Goal: Task Accomplishment & Management: Use online tool/utility

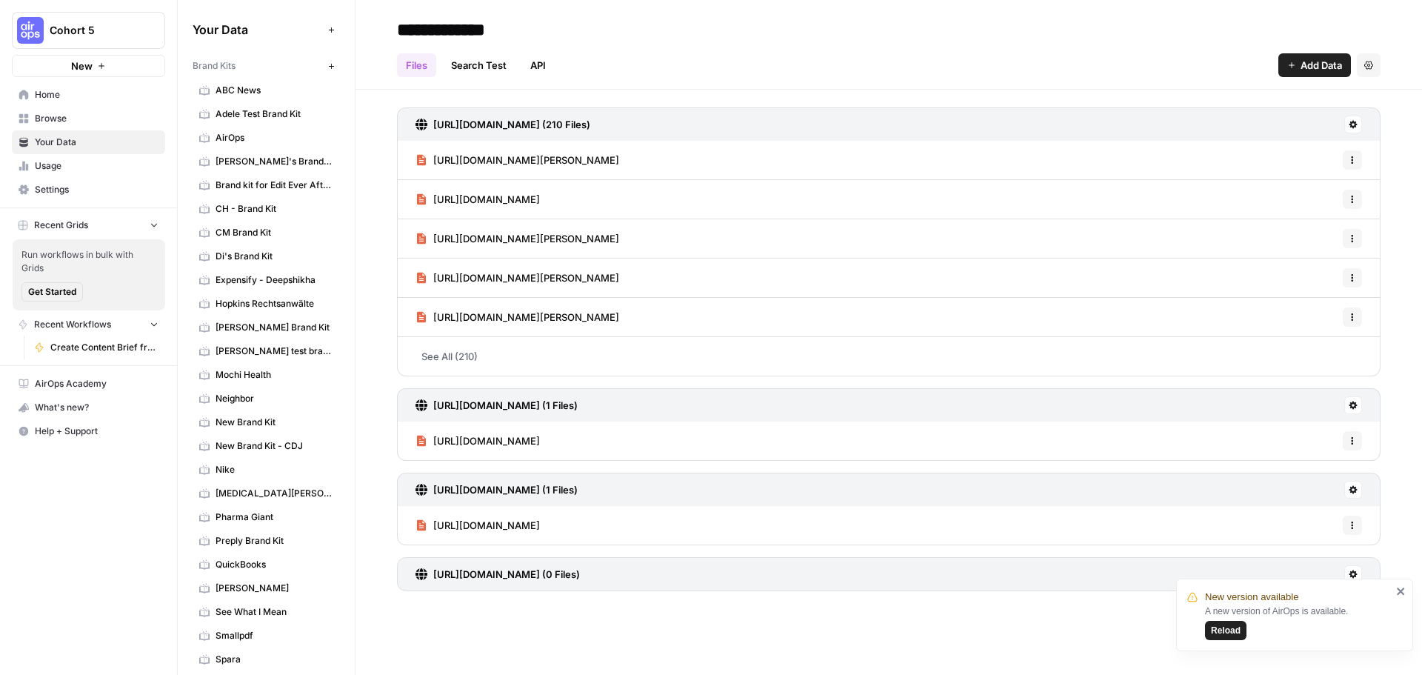
scroll to position [170, 0]
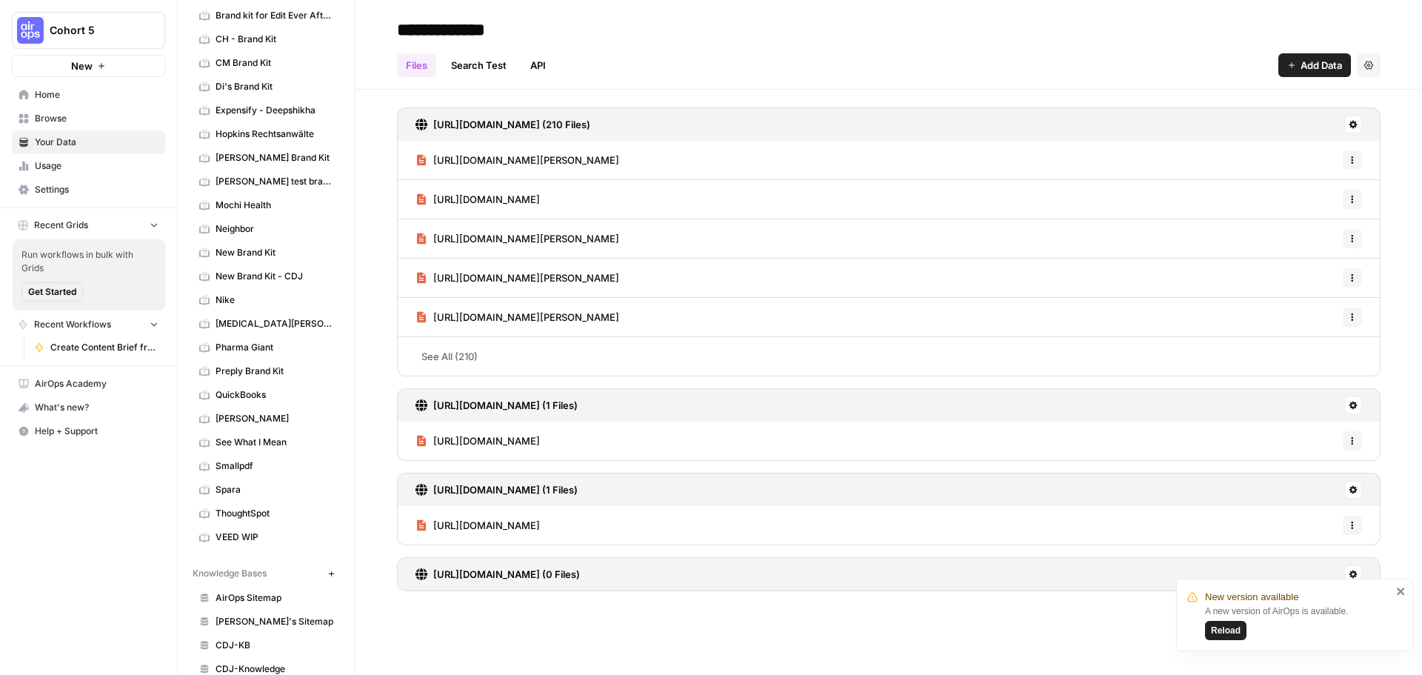
click at [60, 104] on link "Home" at bounding box center [88, 95] width 153 height 24
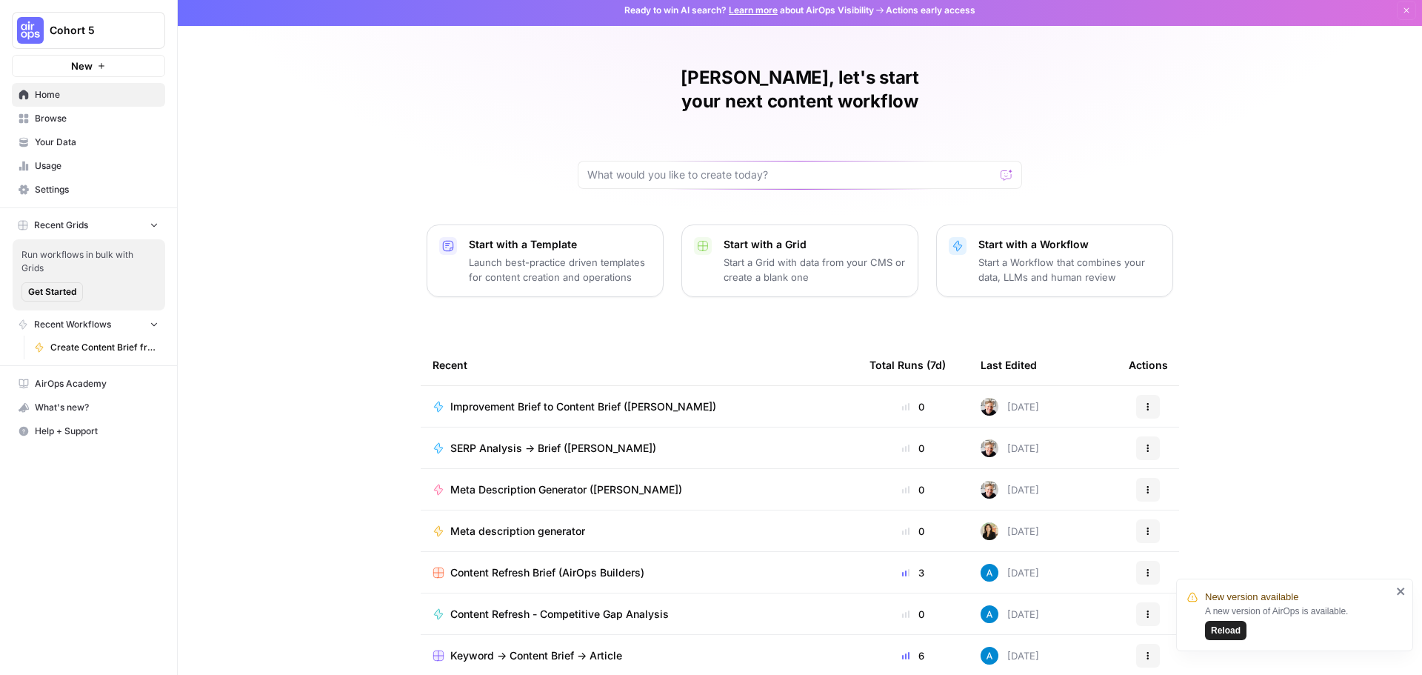
scroll to position [7, 0]
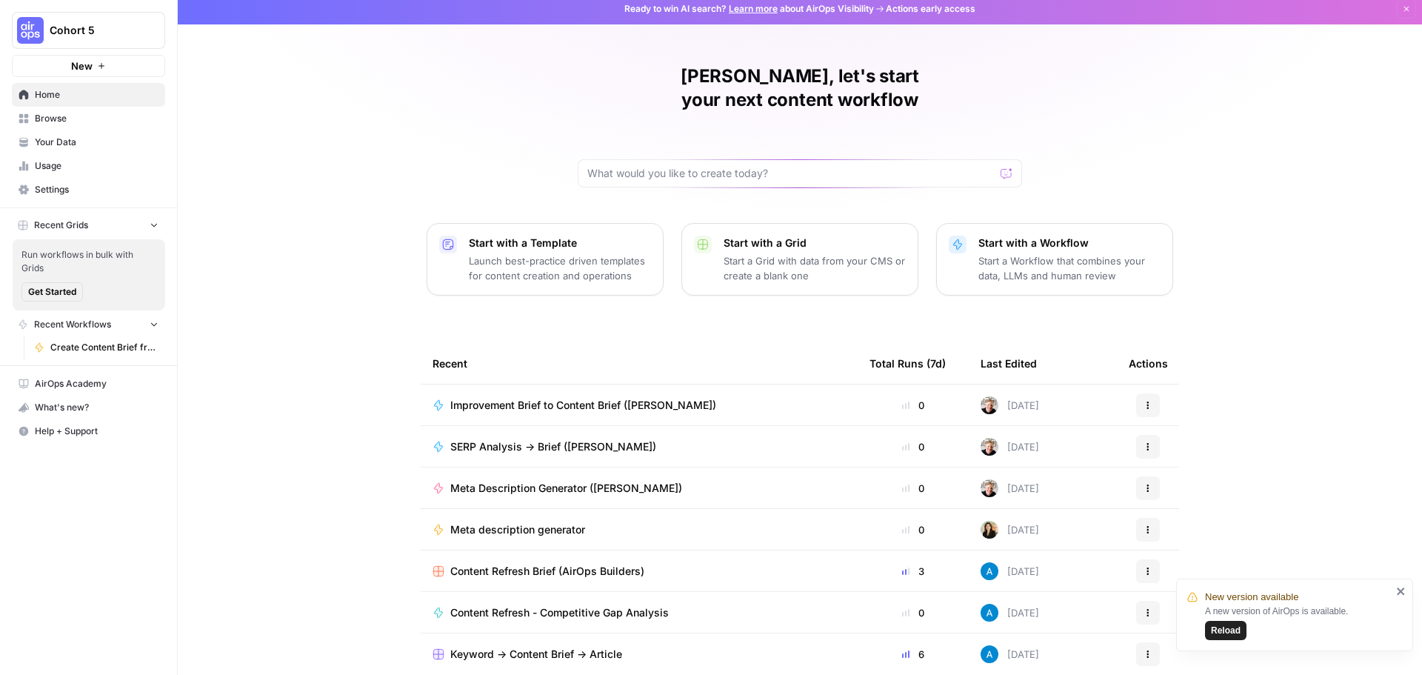
click at [69, 143] on span "Your Data" at bounding box center [97, 142] width 124 height 13
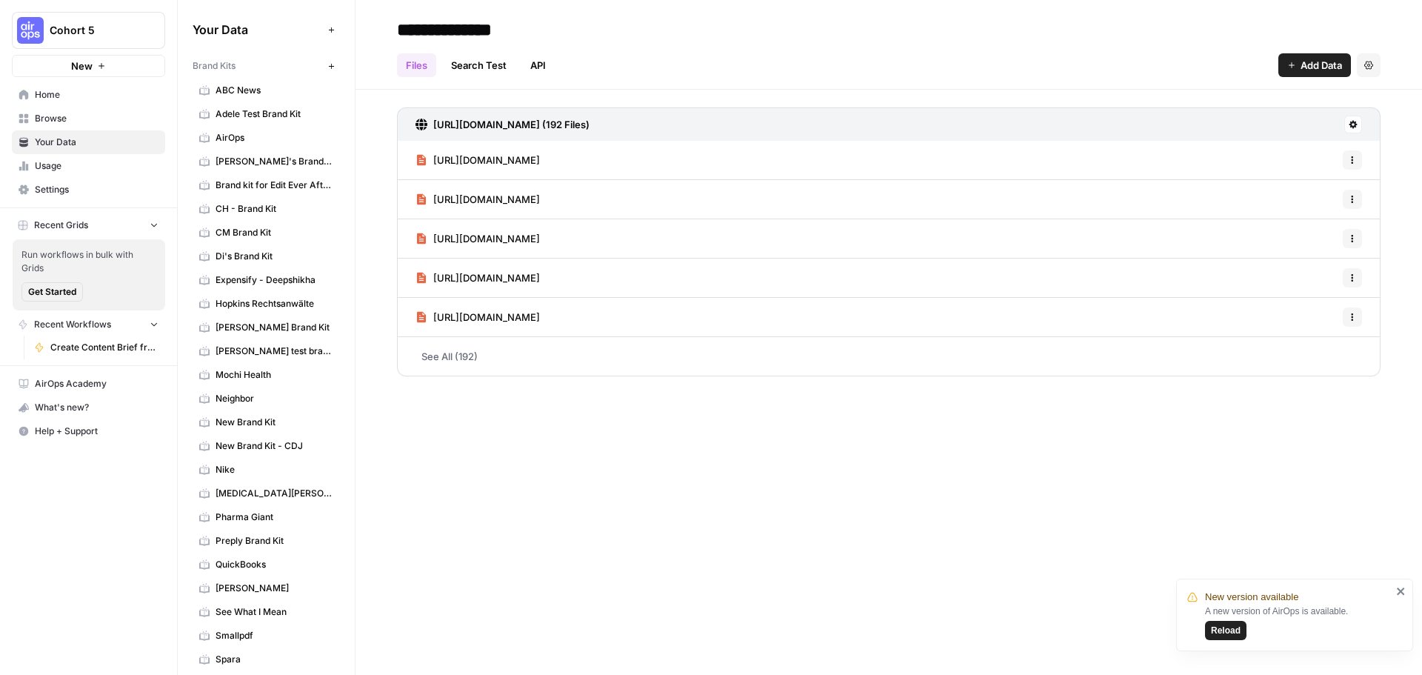
click at [67, 89] on span "Home" at bounding box center [97, 94] width 124 height 13
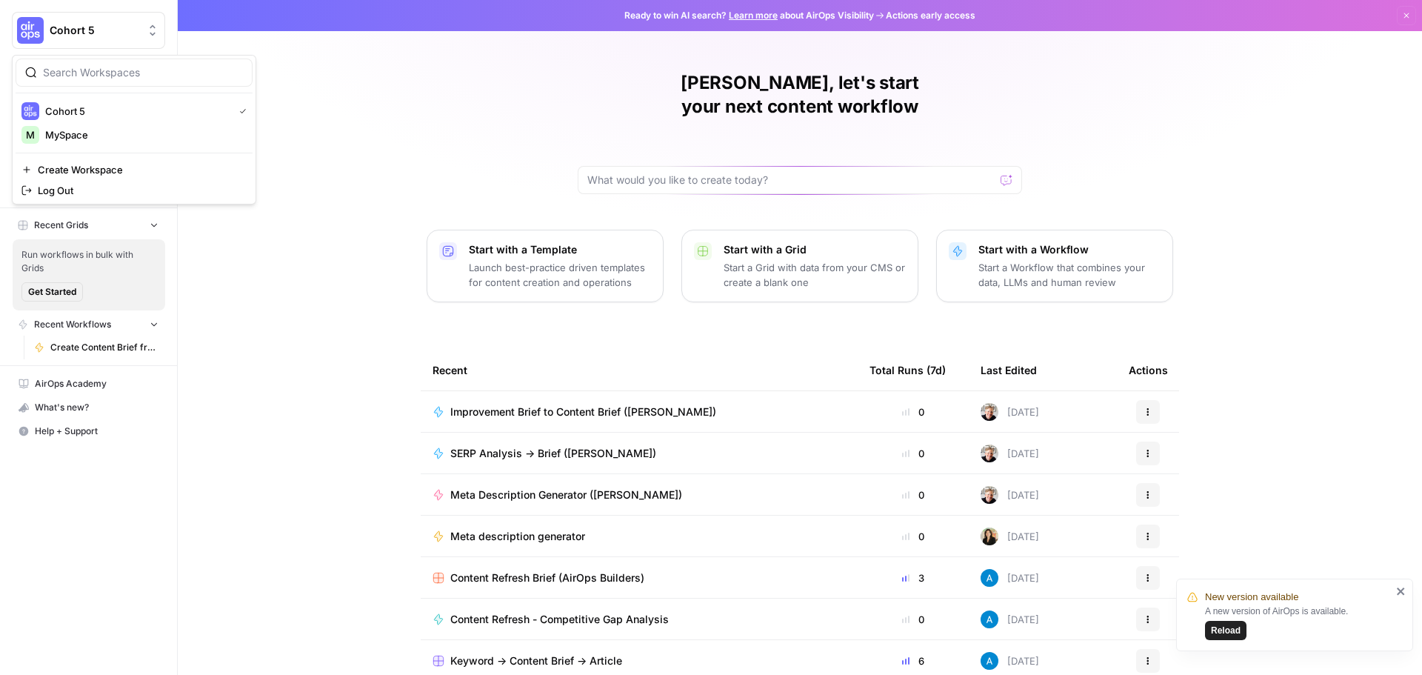
click at [151, 32] on icon "Workspace: Cohort 5" at bounding box center [152, 30] width 15 height 15
click at [270, 39] on div "[PERSON_NAME], let's start your next content workflow Start with a Template Lau…" at bounding box center [800, 352] width 1244 height 705
click at [65, 144] on span "Your Data" at bounding box center [97, 142] width 124 height 13
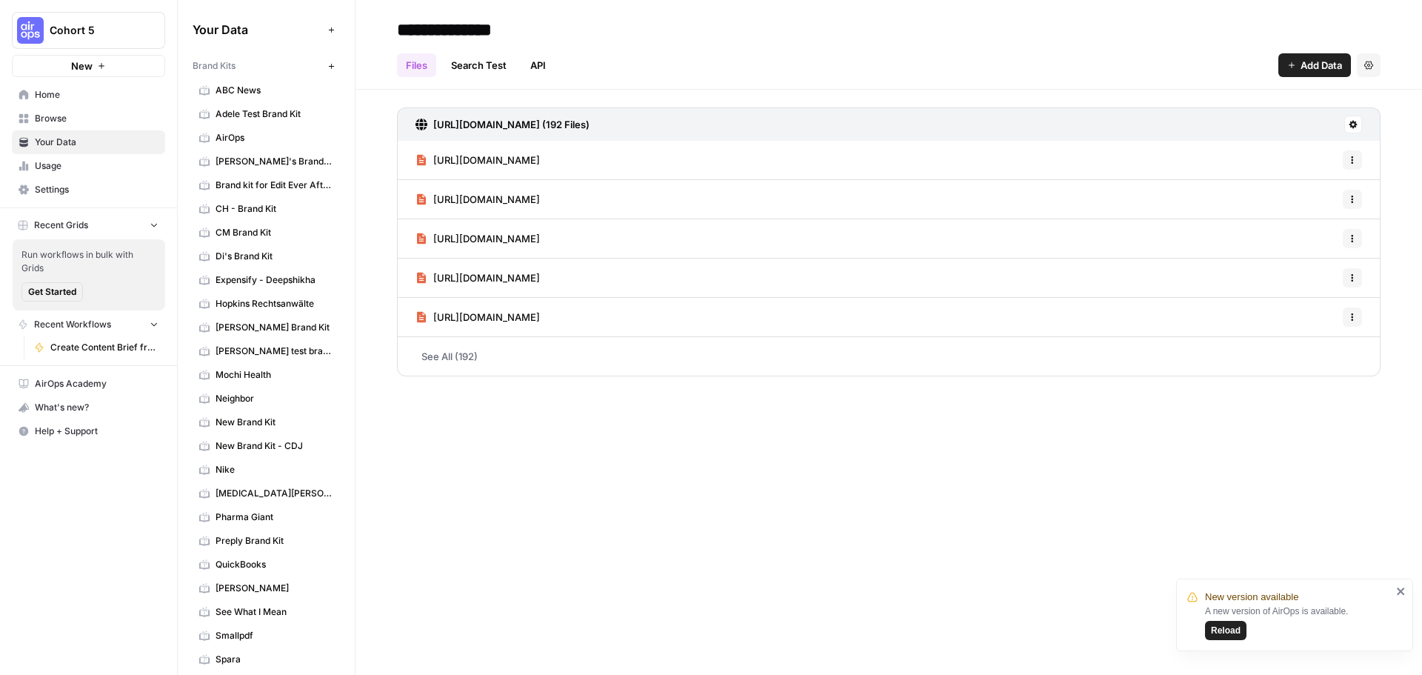
click at [152, 225] on icon "button" at bounding box center [154, 224] width 10 height 10
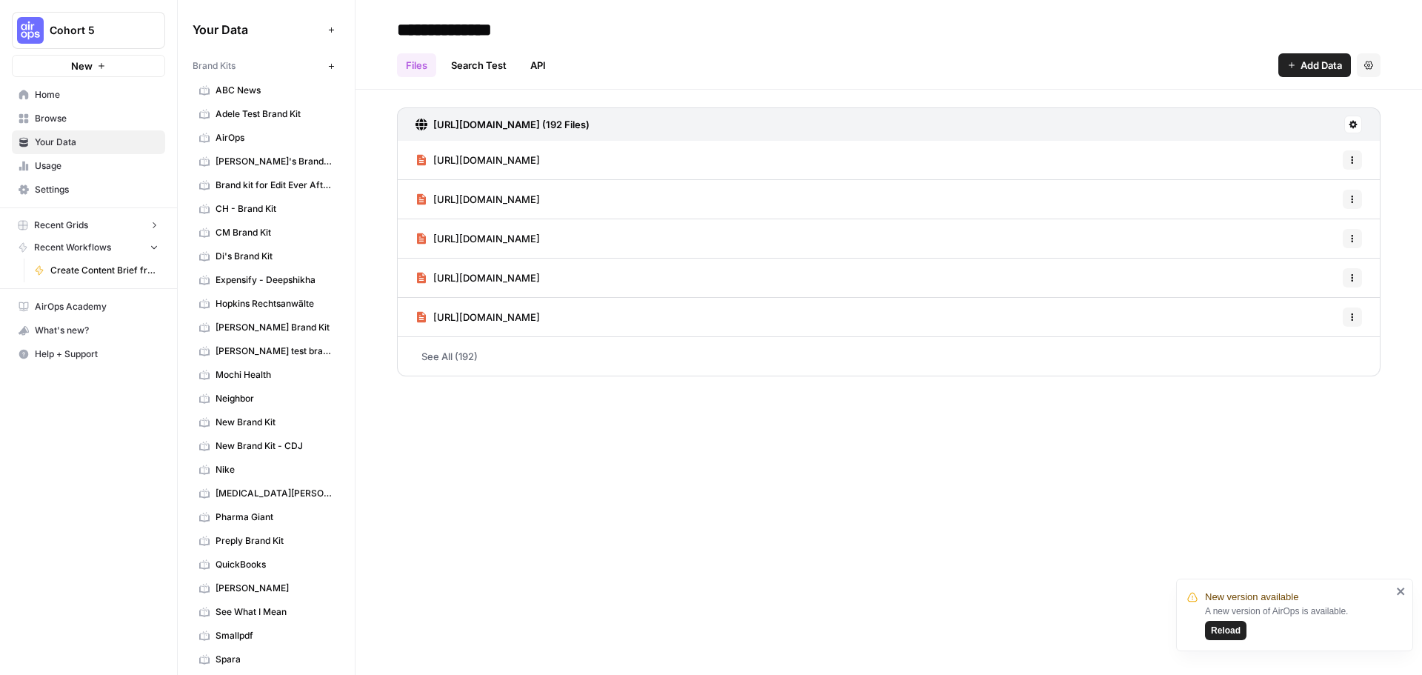
click at [50, 84] on link "Home" at bounding box center [88, 95] width 153 height 24
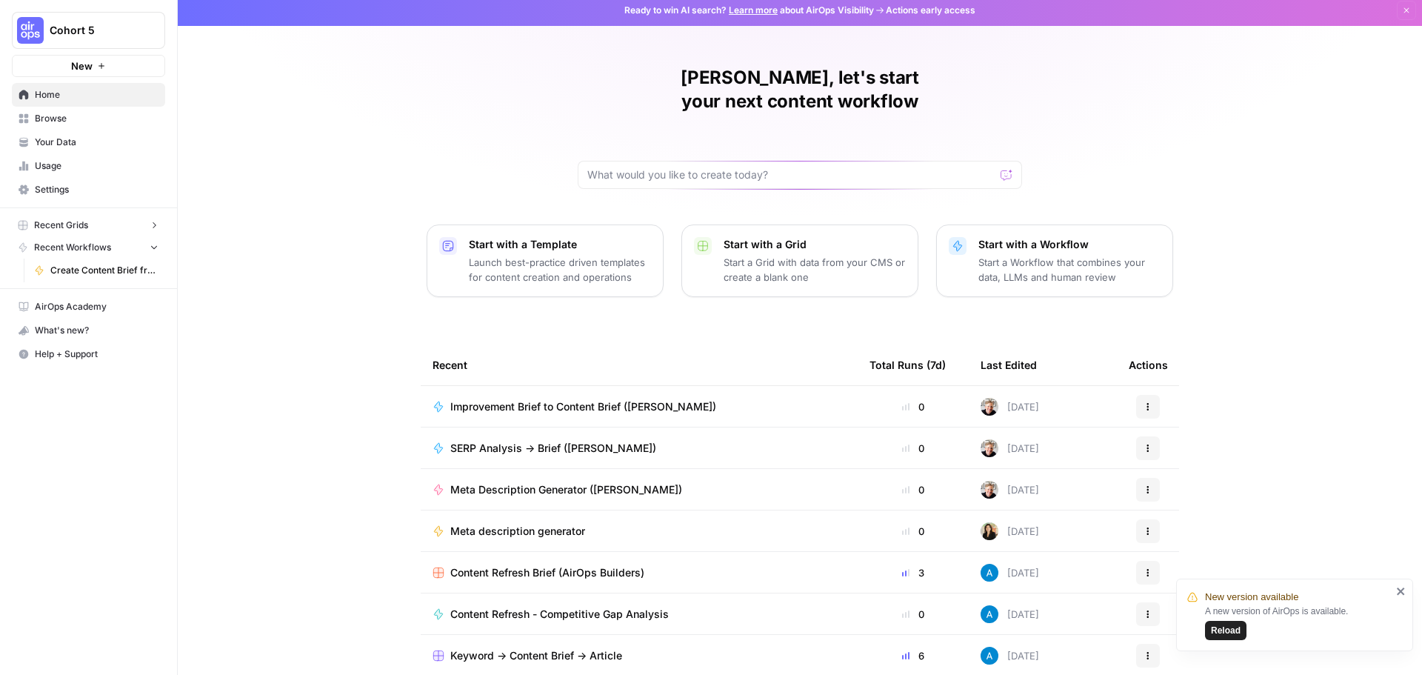
scroll to position [7, 0]
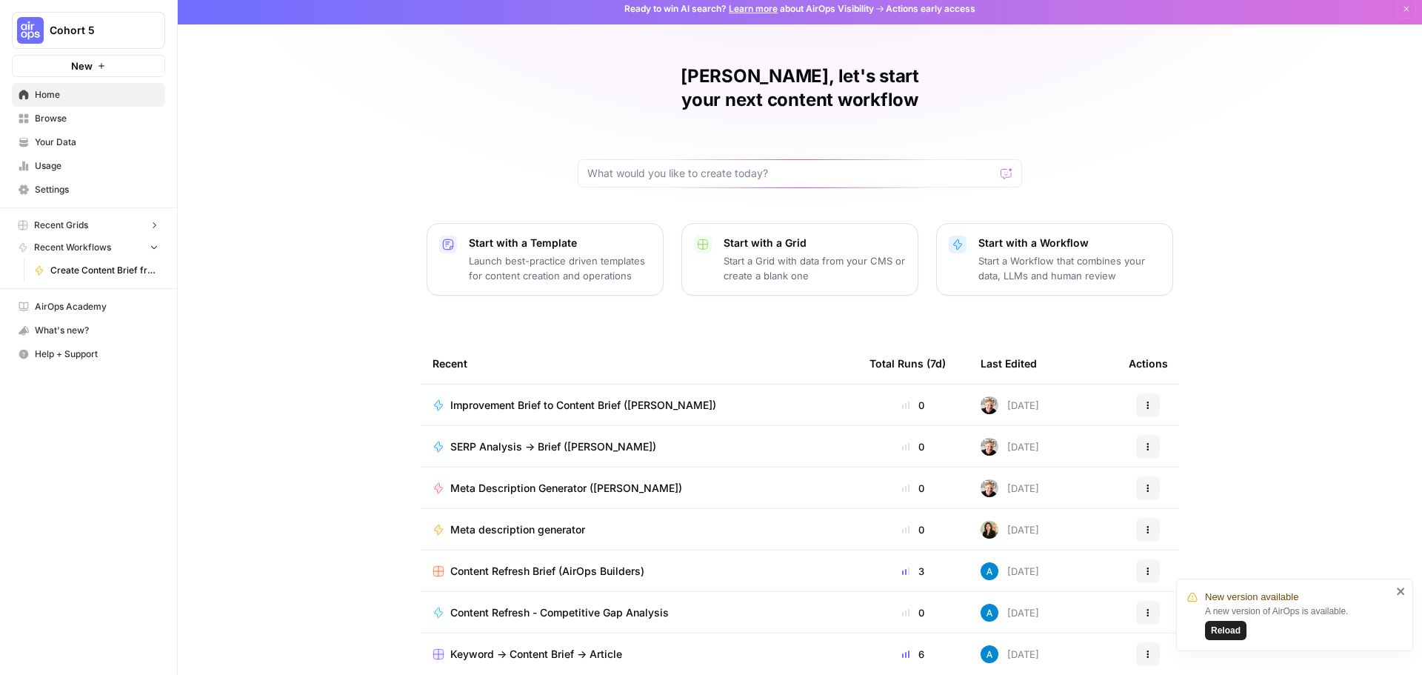
click at [996, 343] on div "Last Edited" at bounding box center [1008, 363] width 56 height 41
click at [498, 439] on span "SERP Analysis -> Brief ([PERSON_NAME])" at bounding box center [553, 446] width 206 height 15
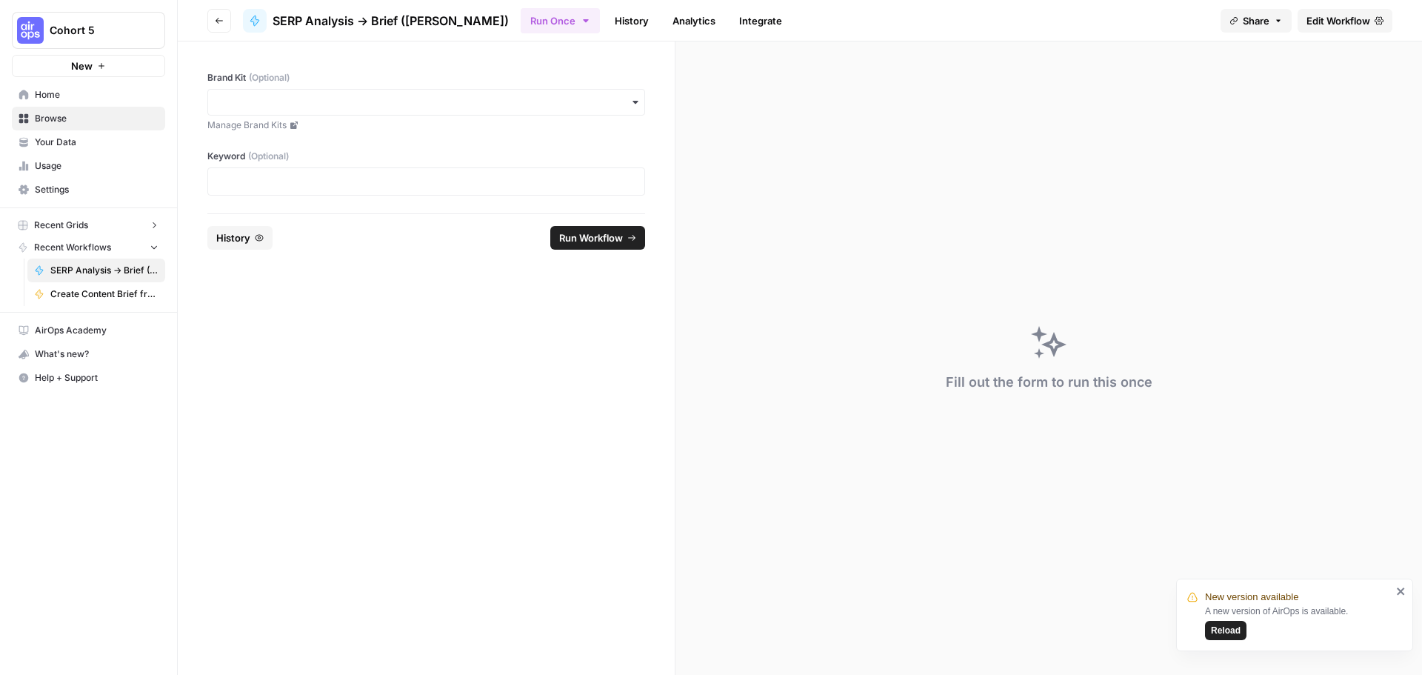
click at [150, 270] on span "SERP Analysis -> Brief ([PERSON_NAME])" at bounding box center [104, 270] width 108 height 13
click at [1342, 21] on span "Edit Workflow" at bounding box center [1338, 20] width 64 height 15
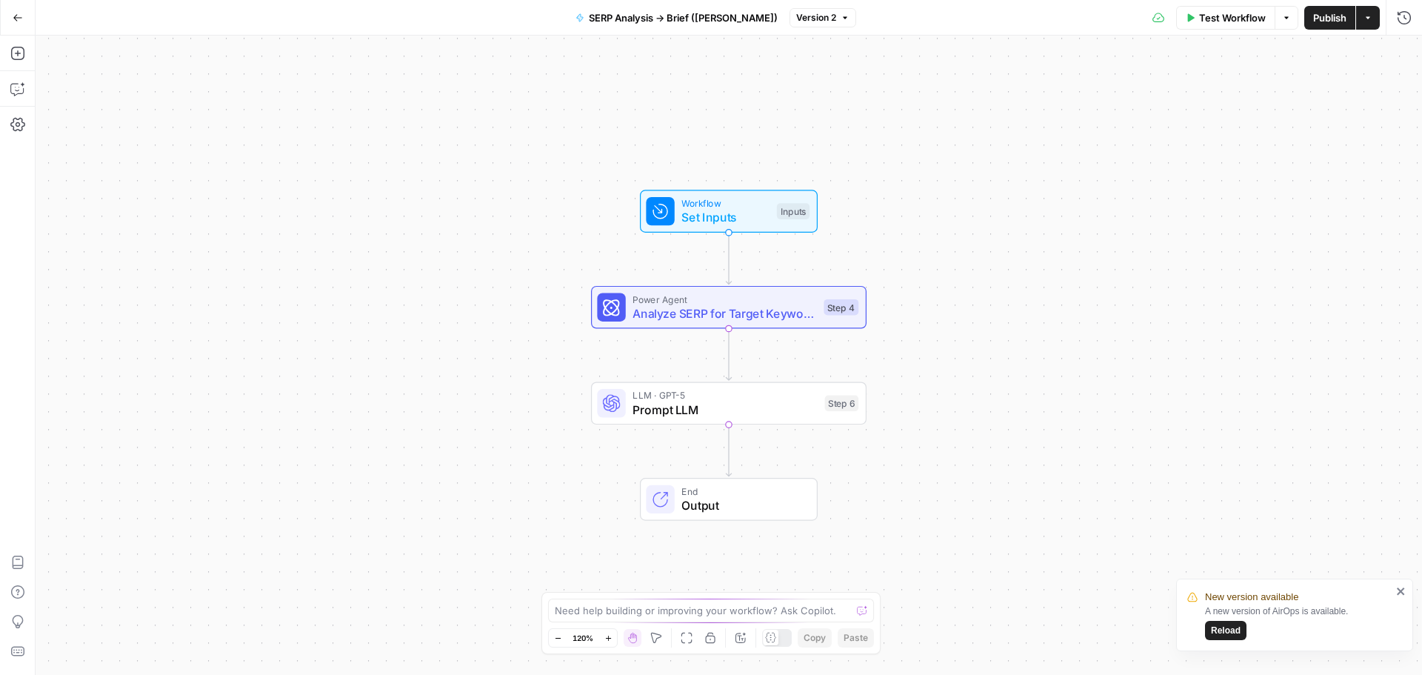
click at [1403, 594] on icon "close" at bounding box center [1399, 590] width 7 height 7
click at [13, 16] on icon "button" at bounding box center [18, 18] width 10 height 10
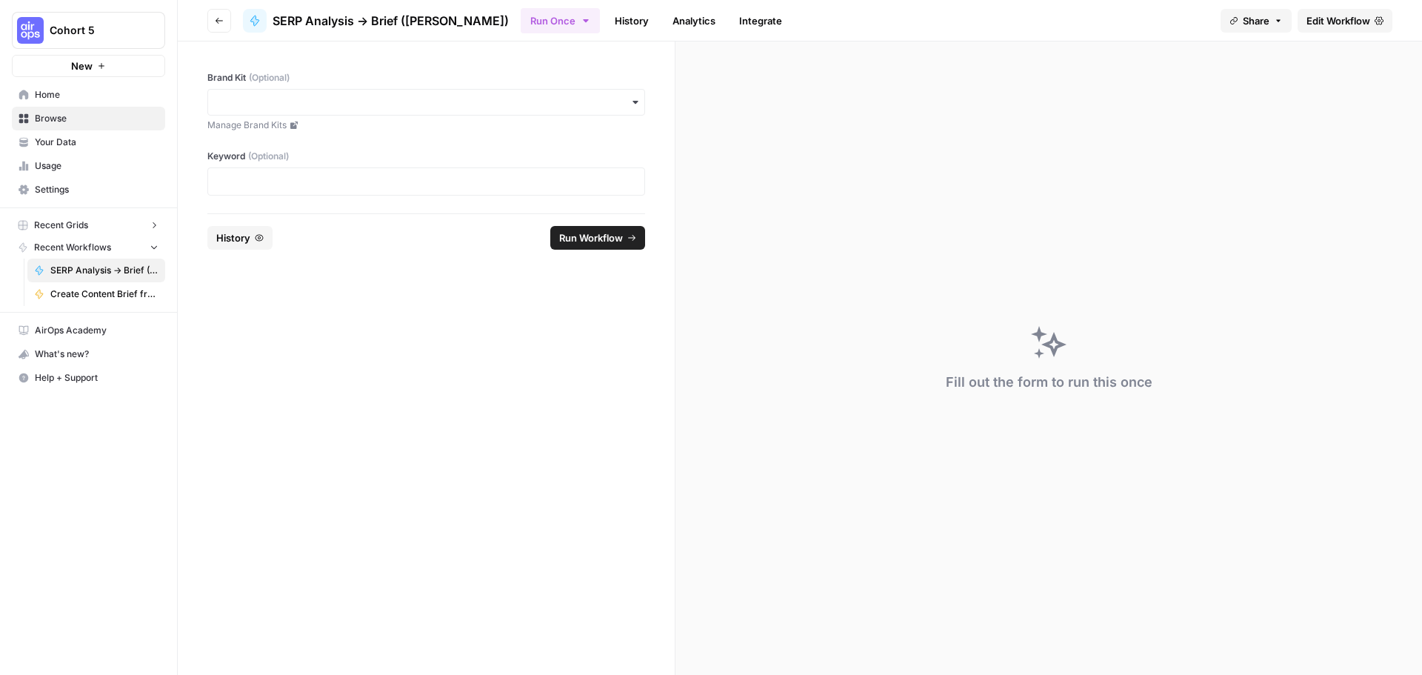
click at [53, 114] on span "Browse" at bounding box center [97, 118] width 124 height 13
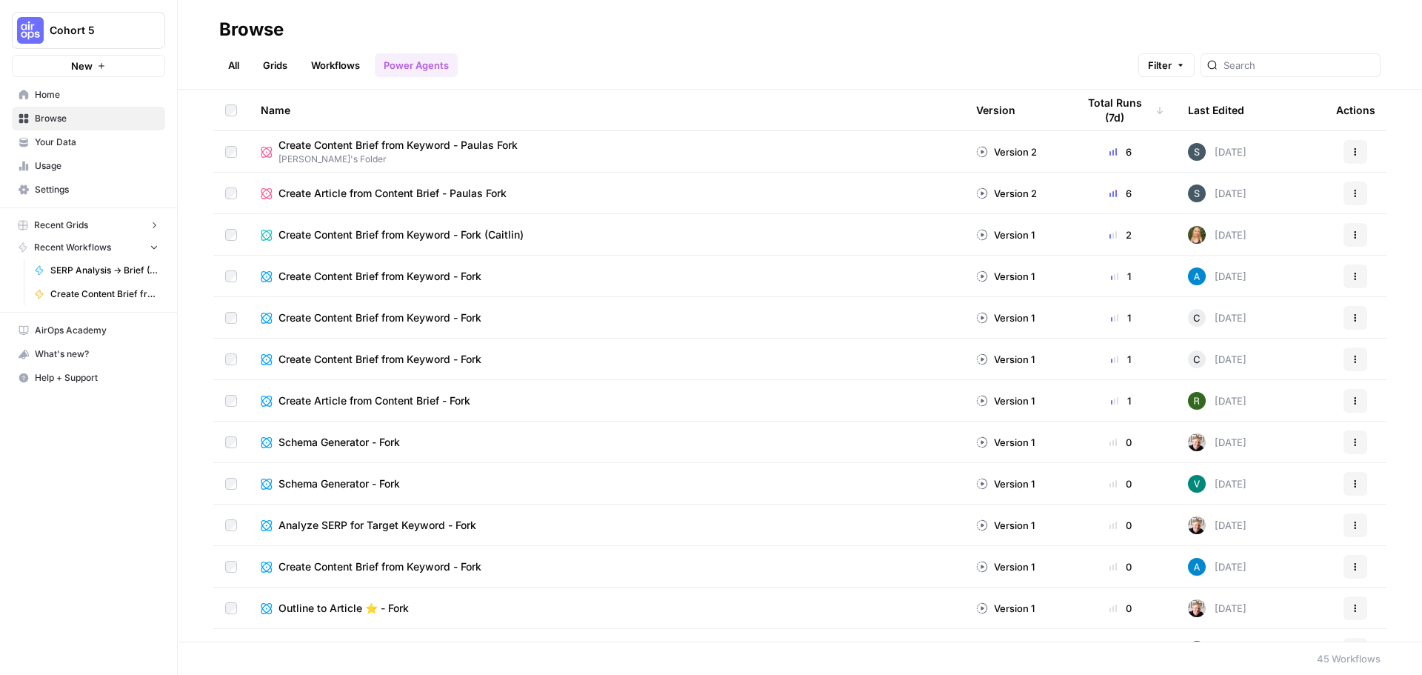
click at [334, 68] on link "Workflows" at bounding box center [335, 65] width 67 height 24
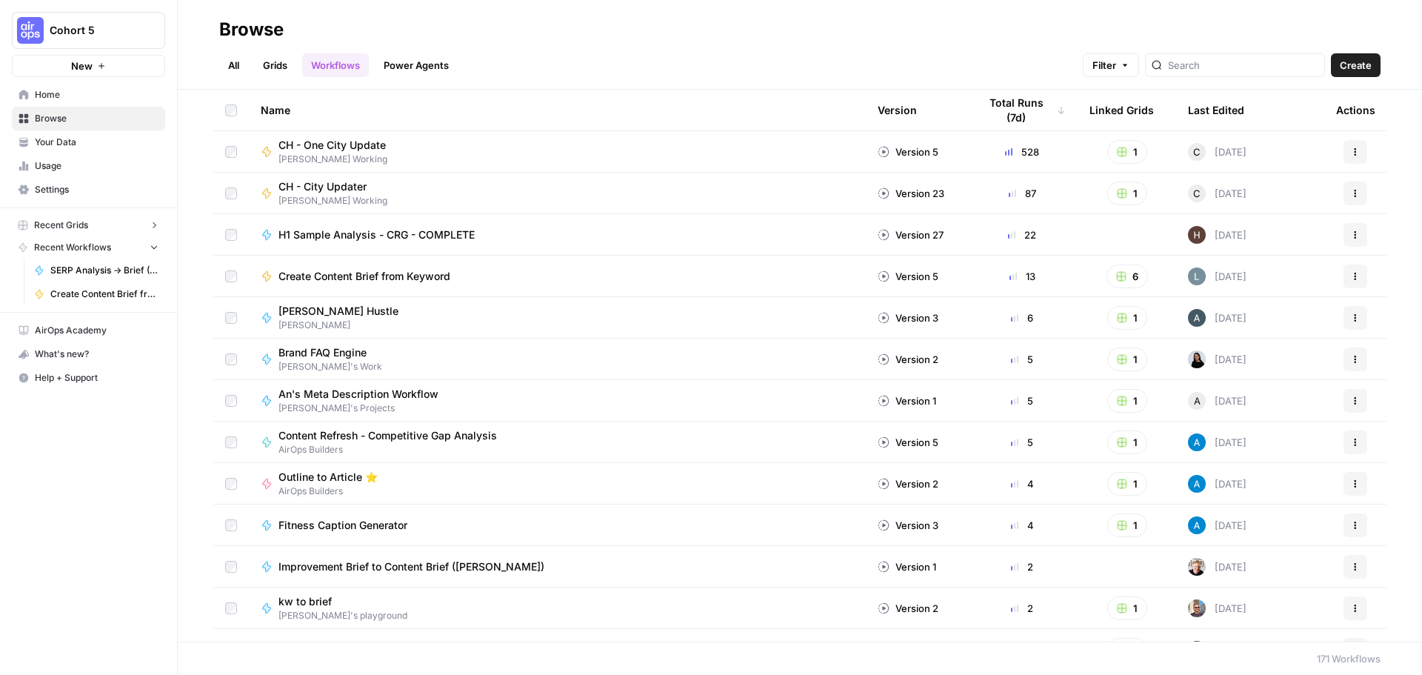
click at [281, 66] on link "Grids" at bounding box center [275, 65] width 42 height 24
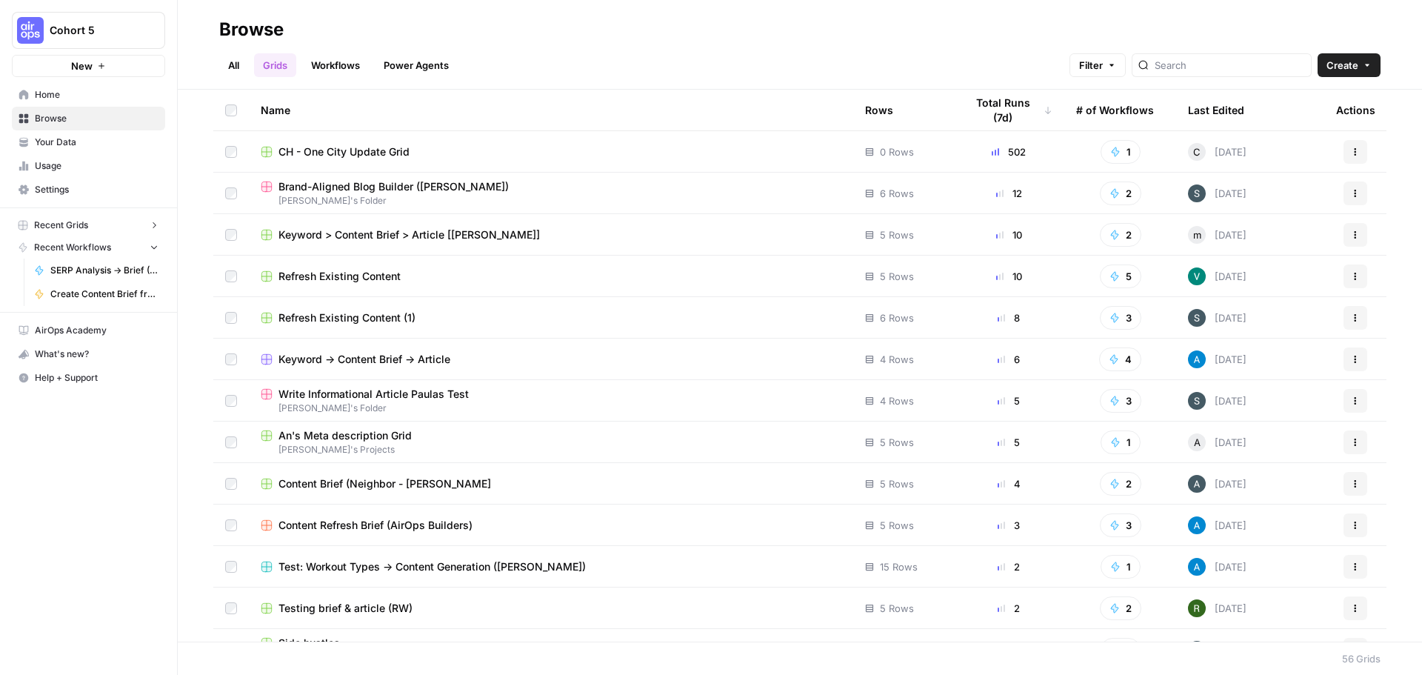
click at [233, 65] on link "All" at bounding box center [233, 65] width 29 height 24
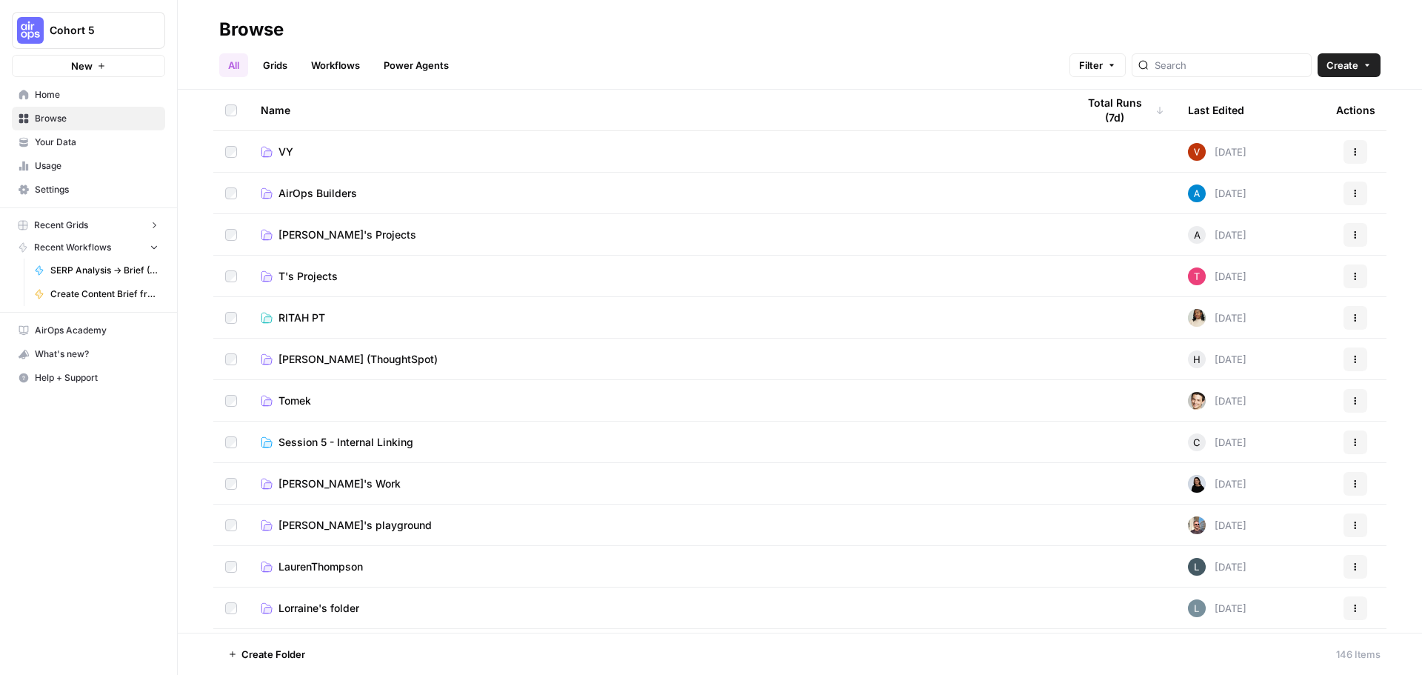
click at [153, 222] on icon "button" at bounding box center [154, 225] width 10 height 10
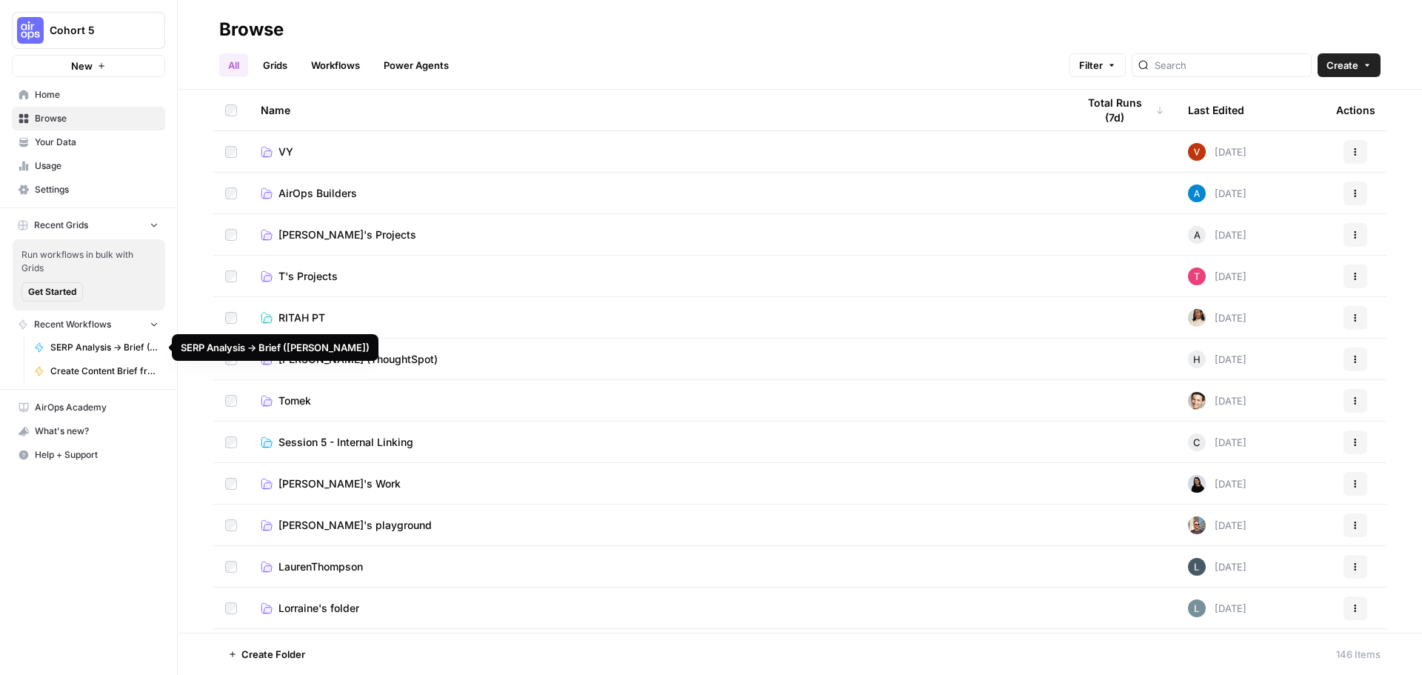
click at [95, 348] on span "SERP Analysis -> Brief ([PERSON_NAME])" at bounding box center [104, 347] width 108 height 13
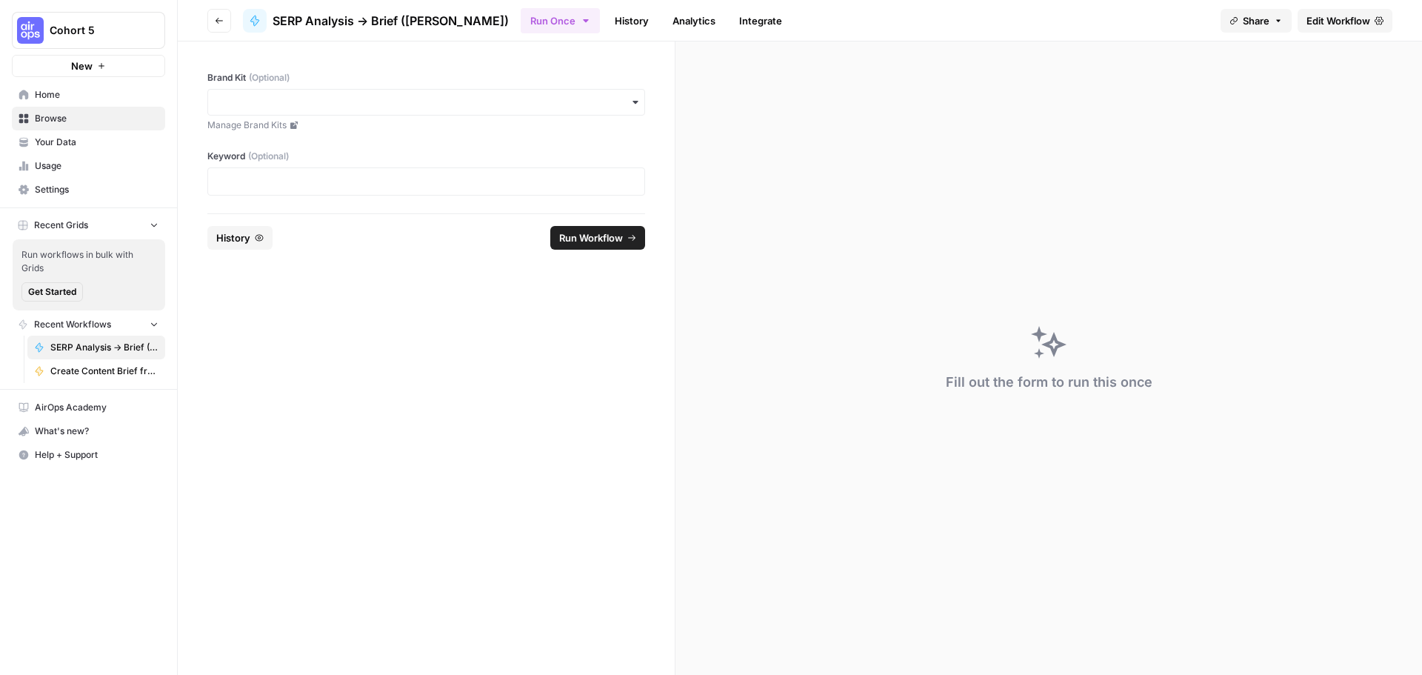
click at [1356, 19] on span "Edit Workflow" at bounding box center [1338, 20] width 64 height 15
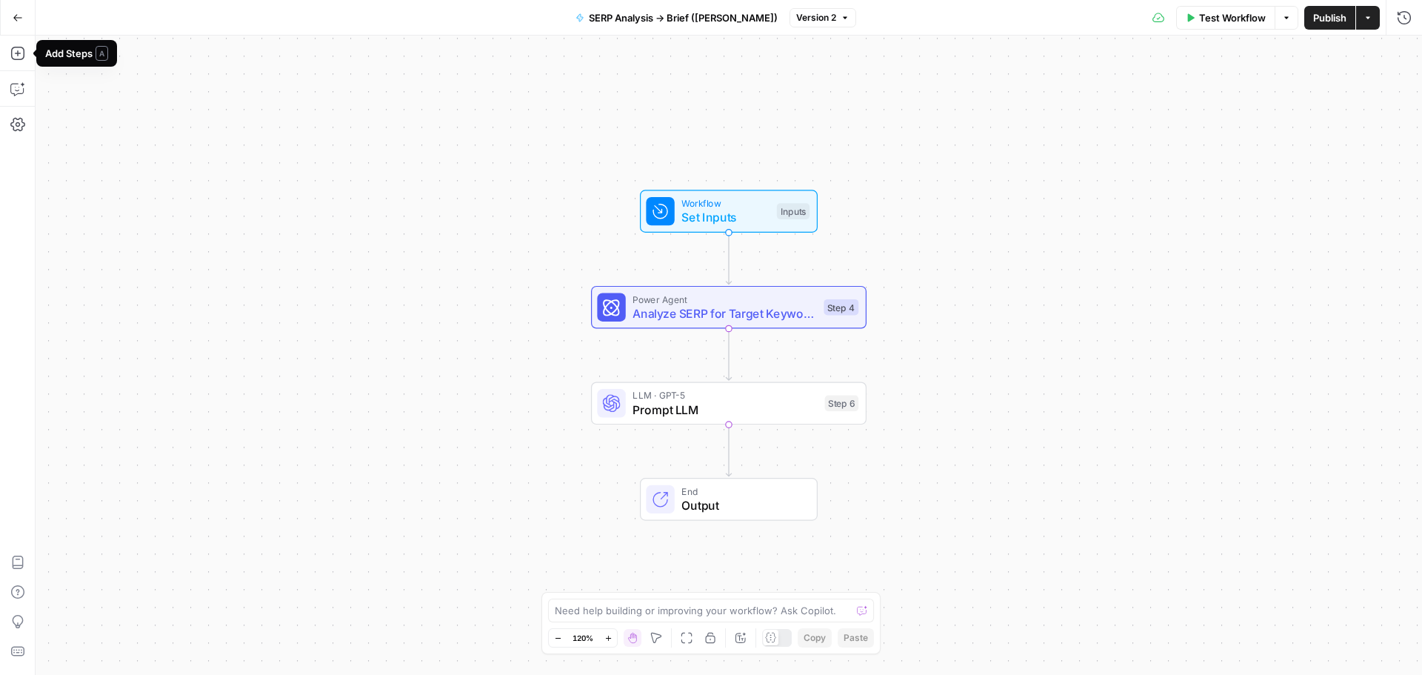
click at [16, 11] on button "Go Back" at bounding box center [17, 17] width 27 height 27
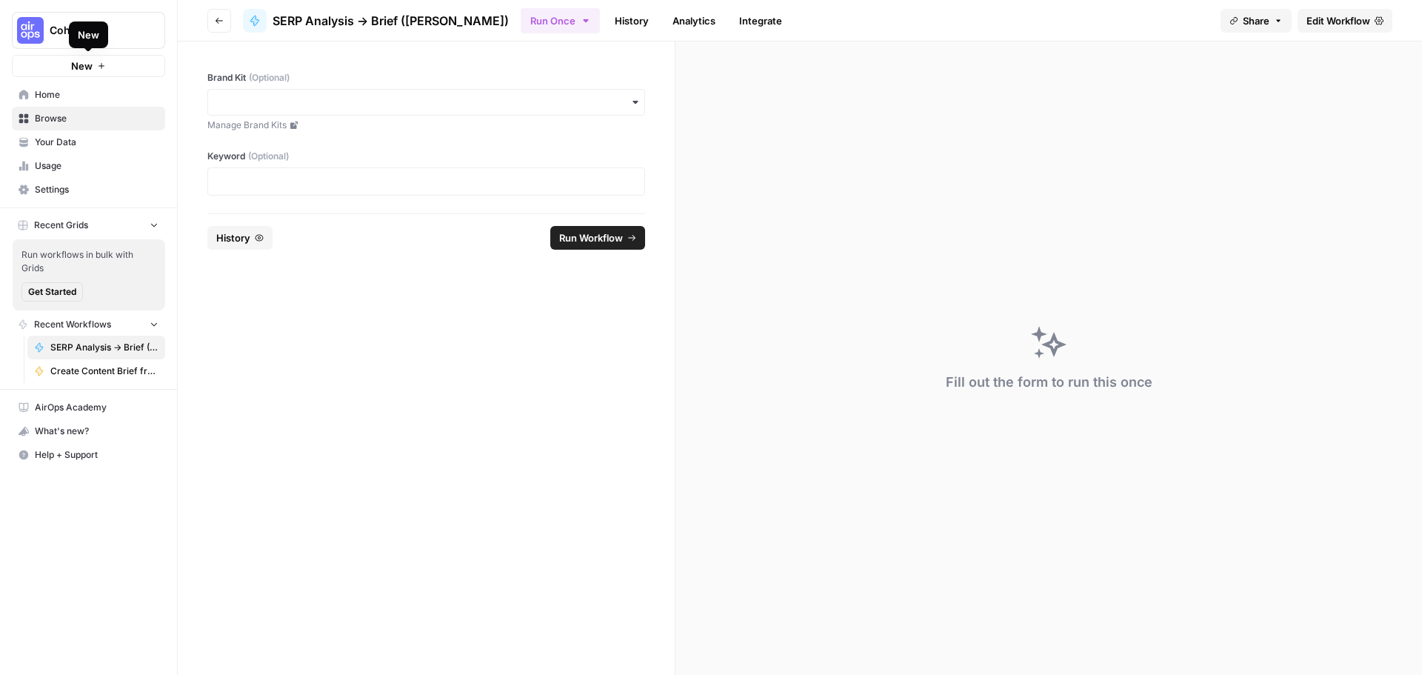
click at [81, 69] on span "New" at bounding box center [81, 65] width 21 height 15
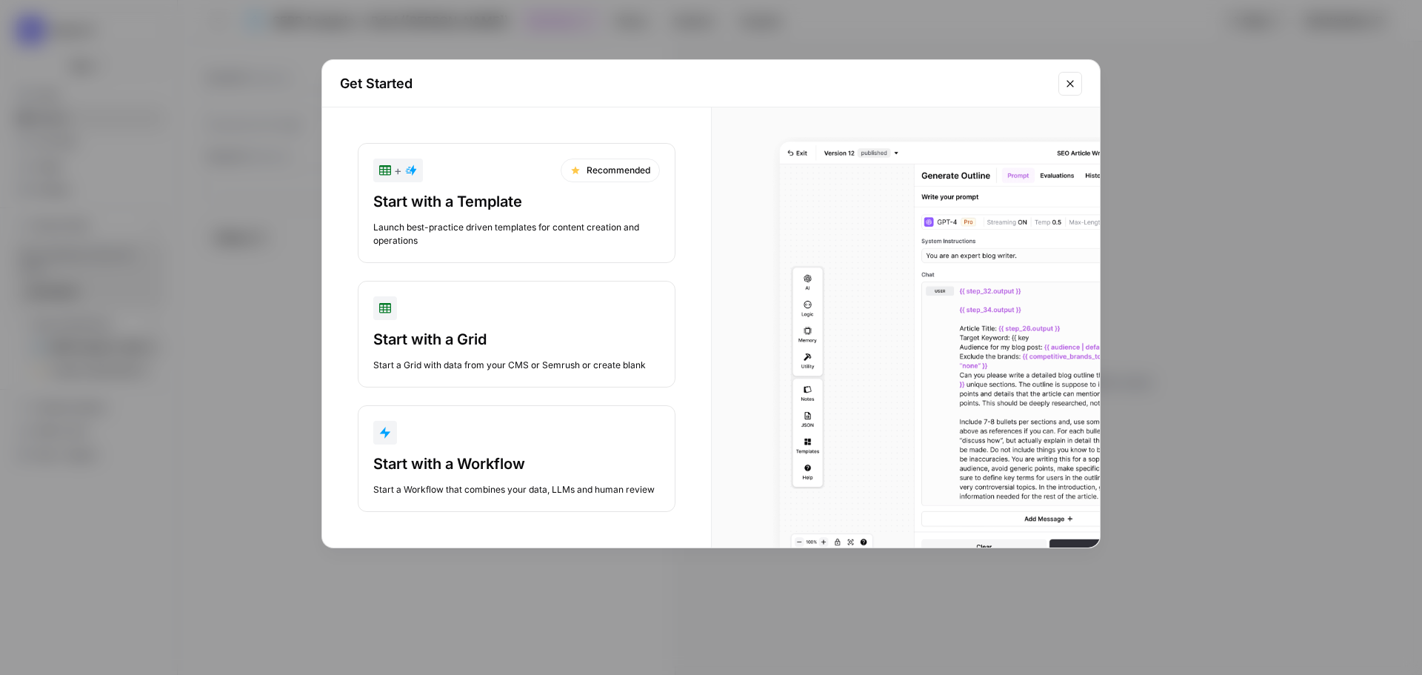
click at [501, 446] on button "Start with a Workflow Start a Workflow that combines your data, LLMs and human …" at bounding box center [517, 458] width 318 height 107
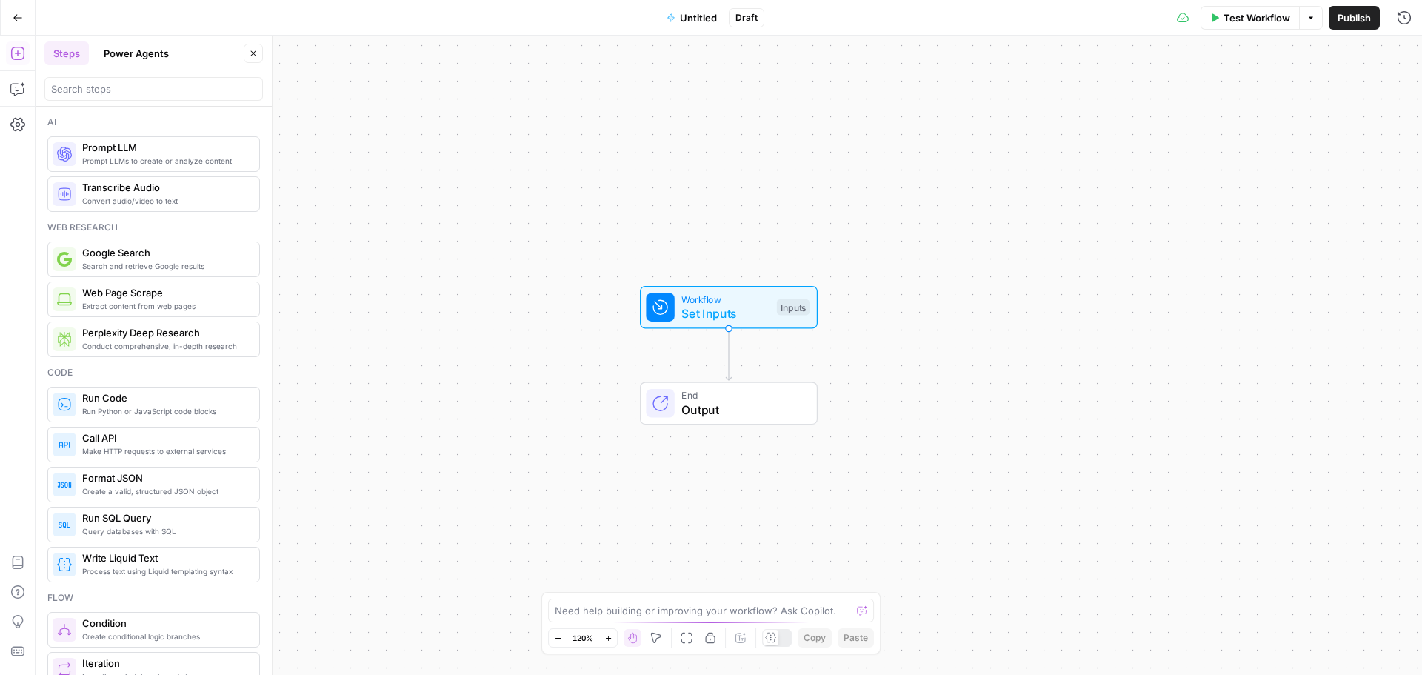
click at [151, 50] on button "Power Agents" at bounding box center [136, 53] width 83 height 24
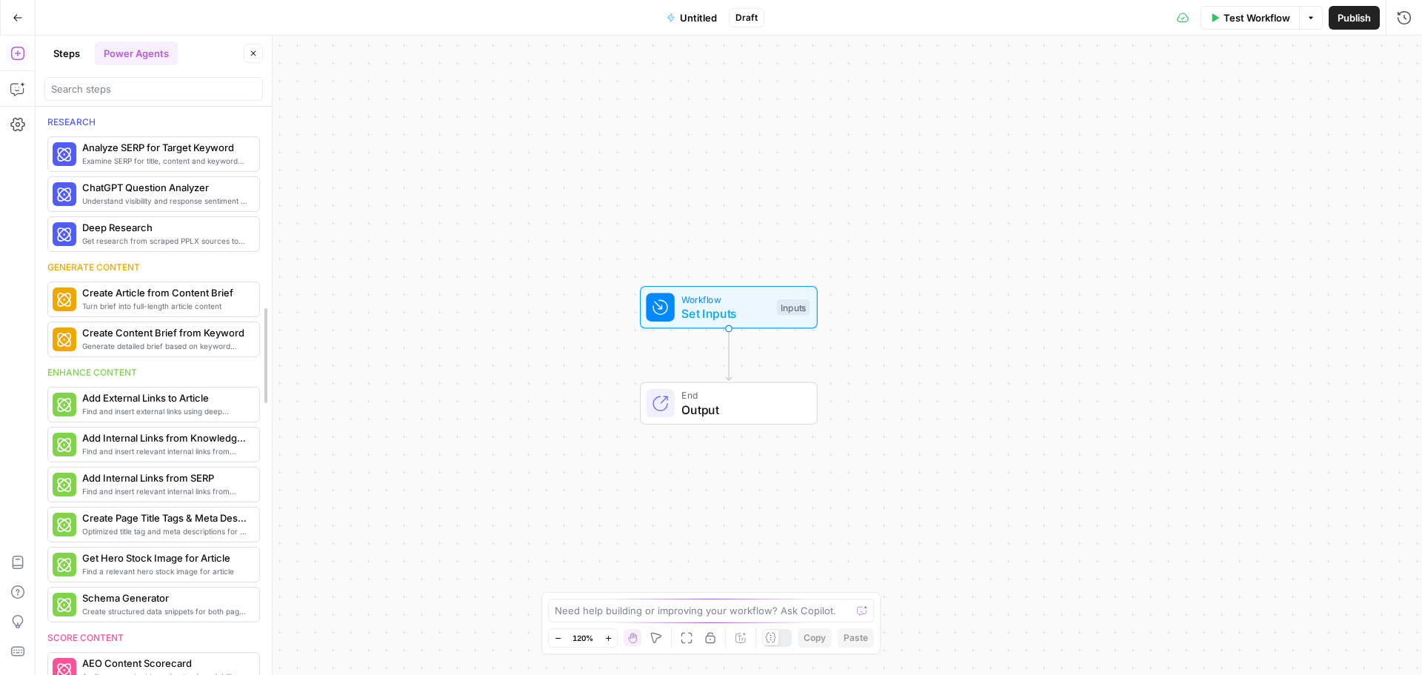
drag, startPoint x: 267, startPoint y: 152, endPoint x: 267, endPoint y: 161, distance: 9.6
drag, startPoint x: 265, startPoint y: 189, endPoint x: 265, endPoint y: 235, distance: 46.6
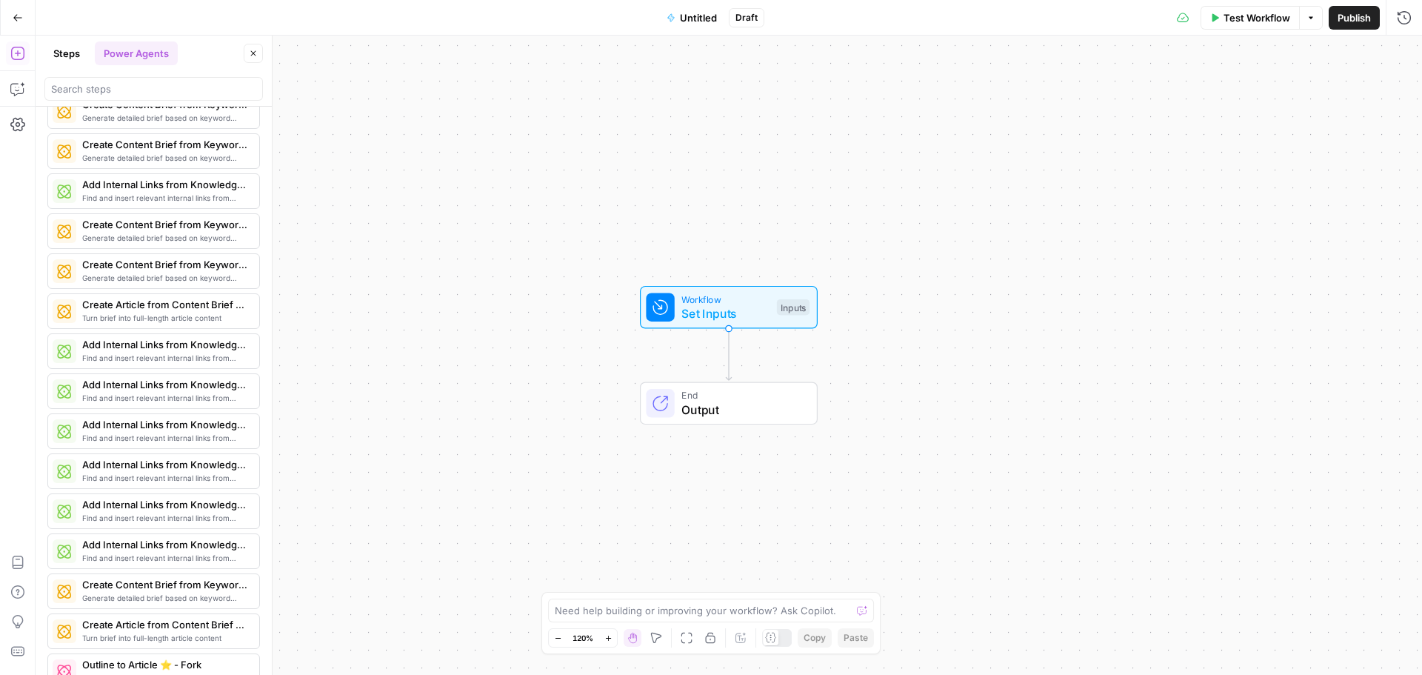
scroll to position [2287, 0]
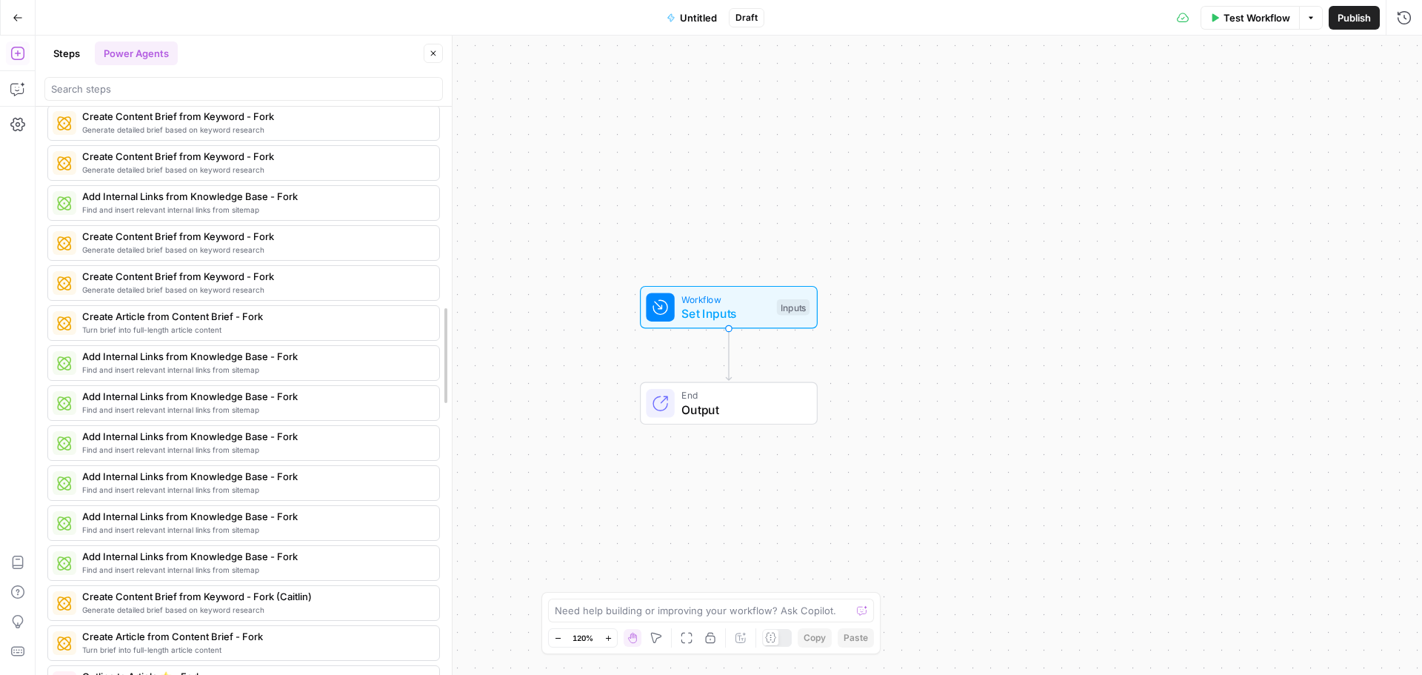
drag, startPoint x: 274, startPoint y: 279, endPoint x: 454, endPoint y: 300, distance: 181.1
click at [454, 300] on div at bounding box center [451, 355] width 15 height 639
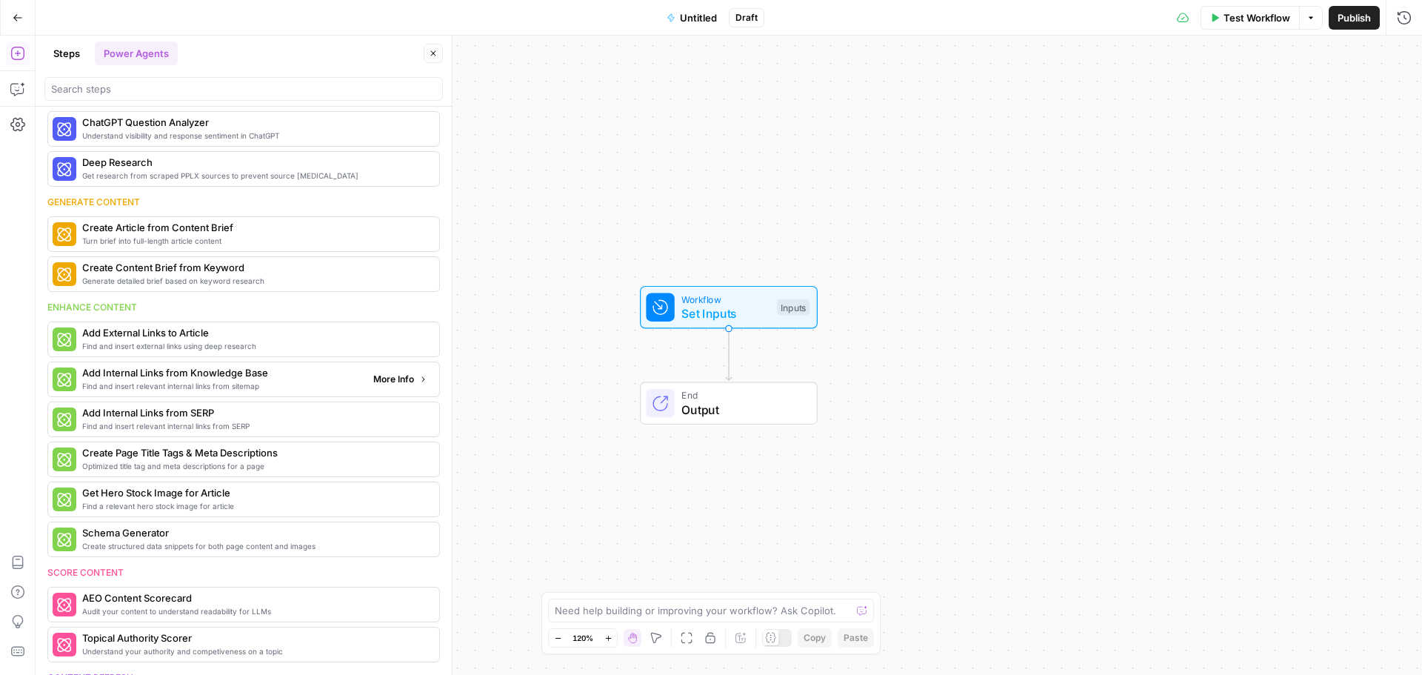
scroll to position [0, 0]
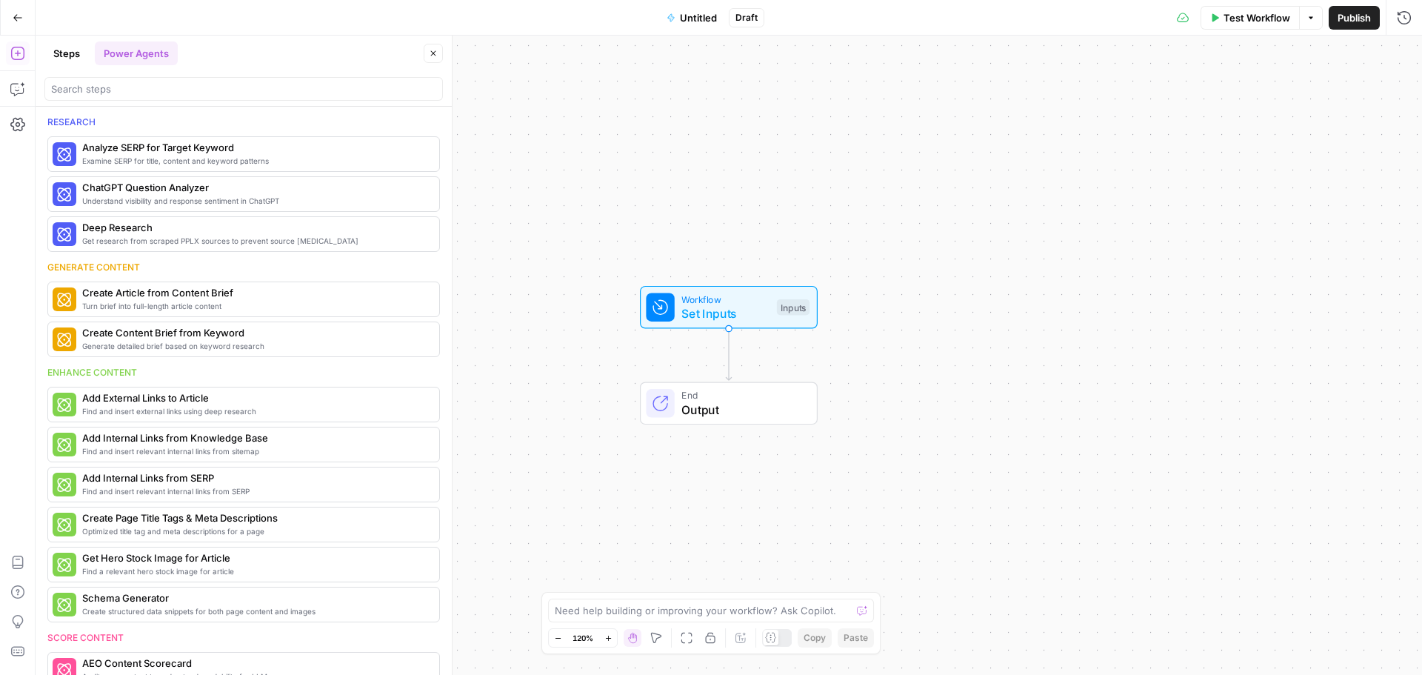
click at [76, 60] on button "Steps" at bounding box center [66, 53] width 44 height 24
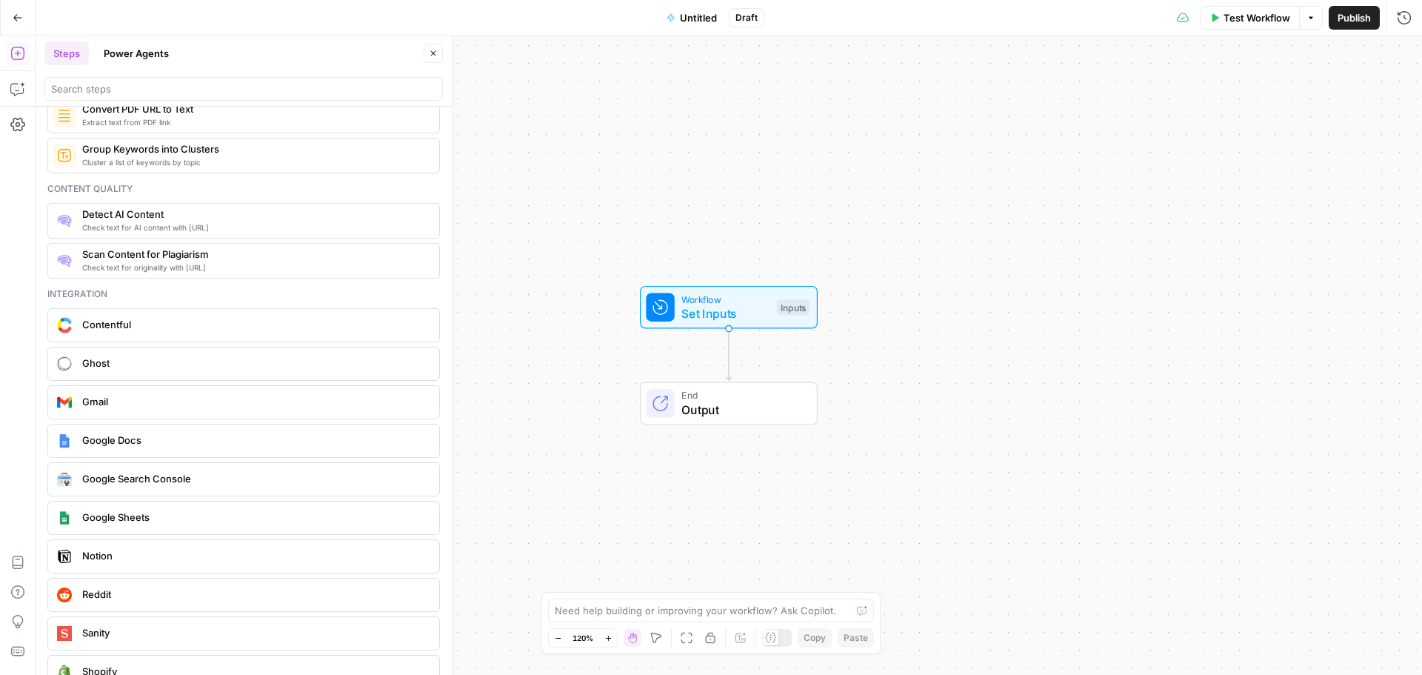
scroll to position [2659, 0]
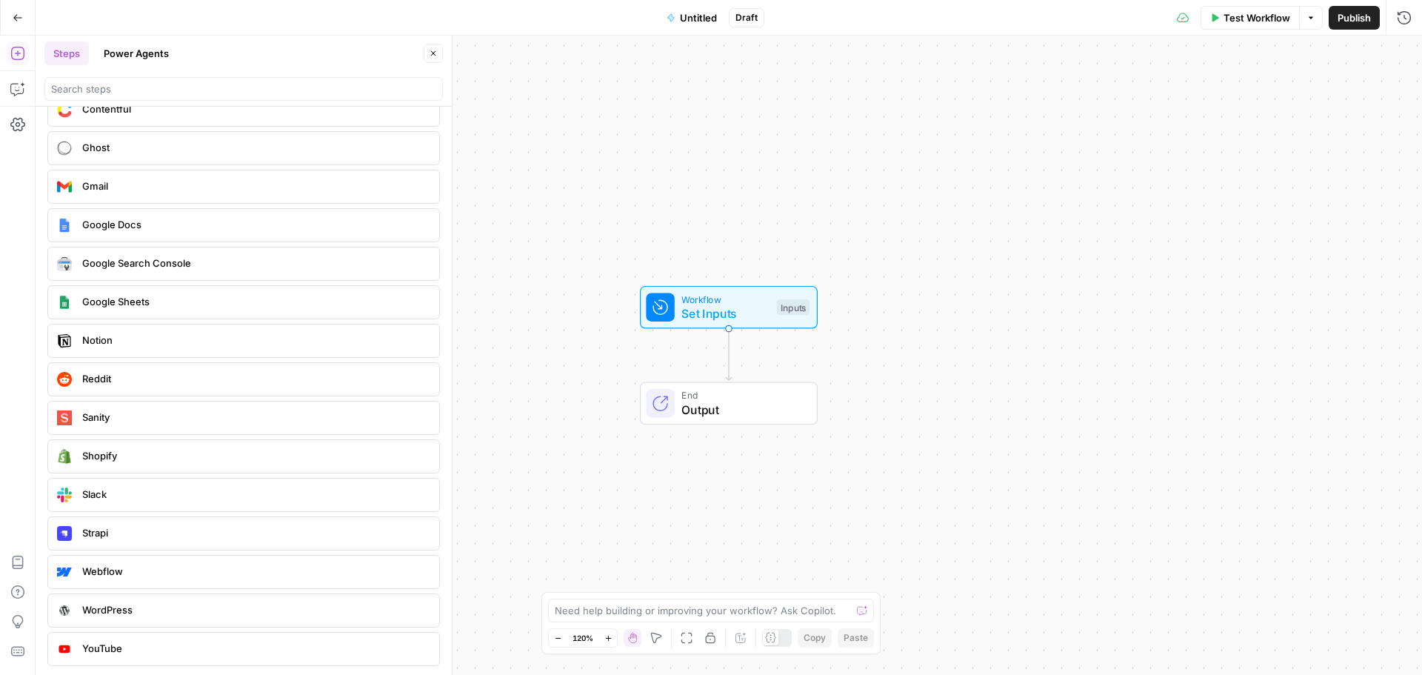
click at [141, 273] on div "Google Search Console" at bounding box center [243, 264] width 381 height 24
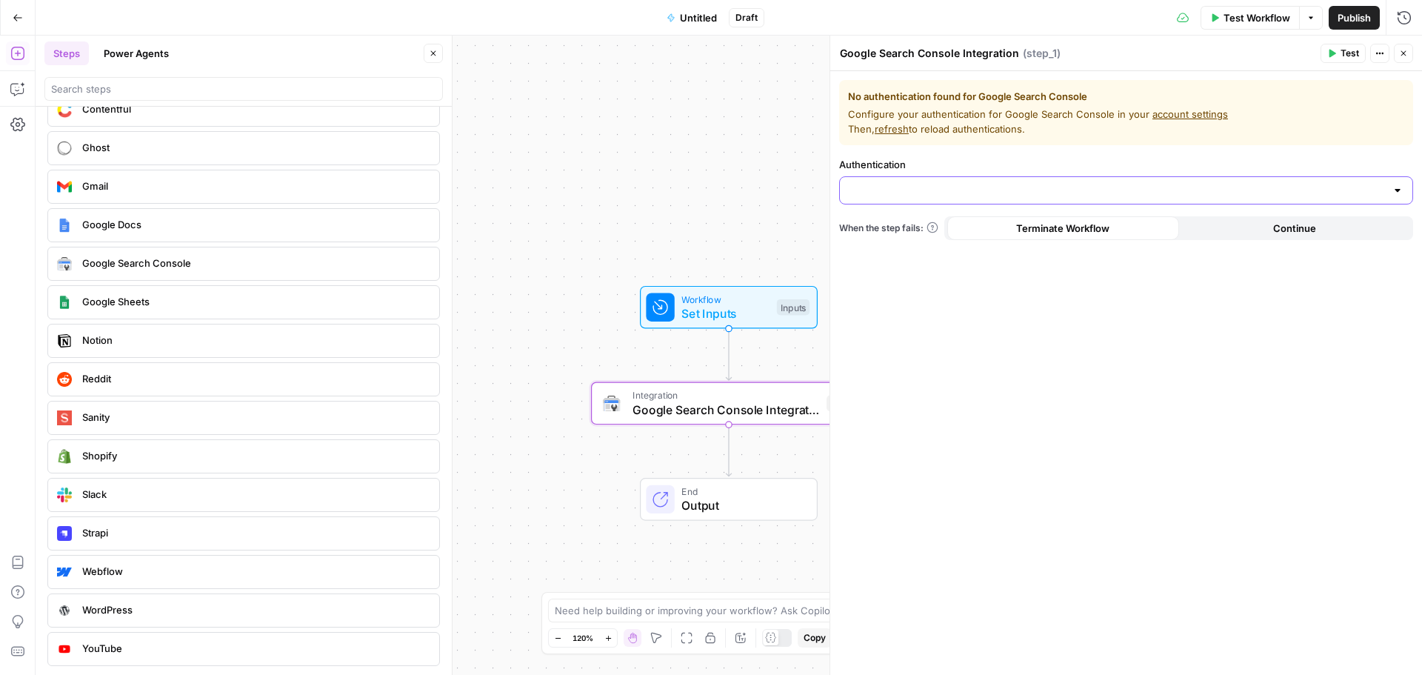
click at [902, 189] on input "Authentication" at bounding box center [1117, 190] width 537 height 15
click at [896, 230] on span "﹢ Create New" at bounding box center [1123, 227] width 543 height 15
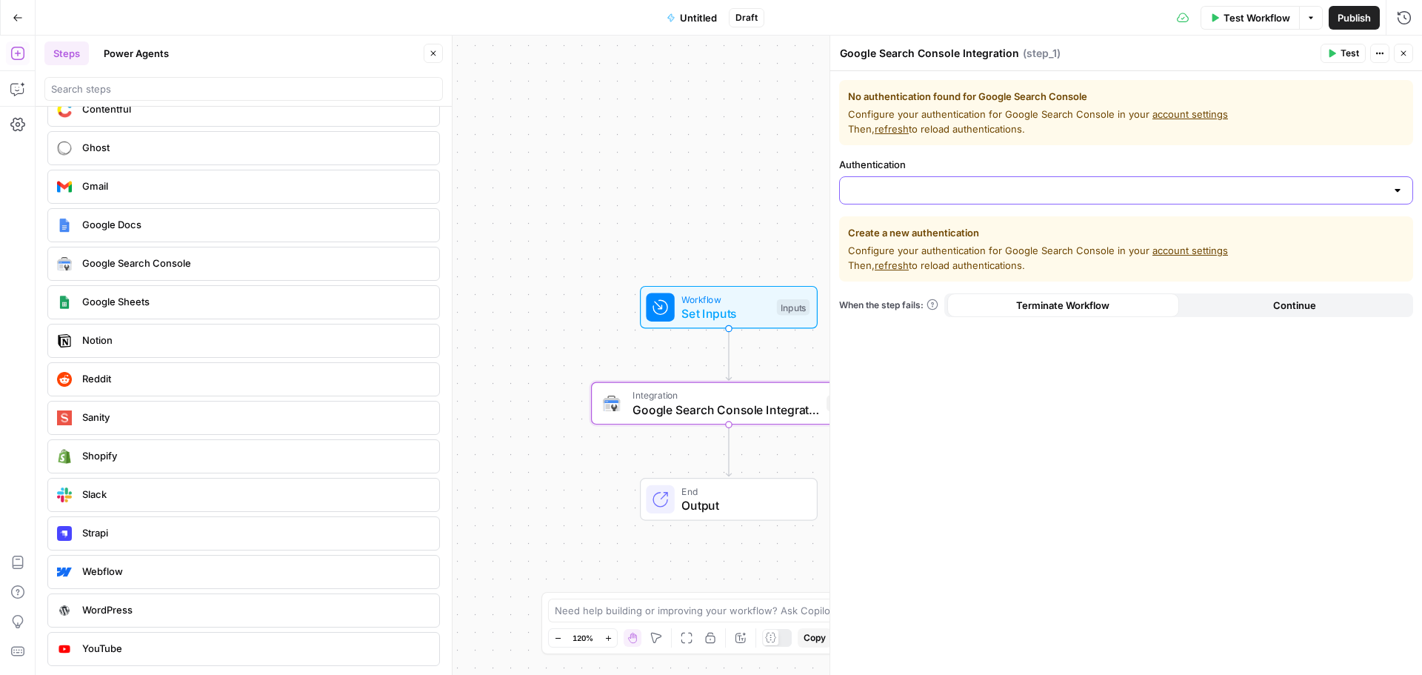
click at [890, 189] on input "Authentication" at bounding box center [1117, 190] width 537 height 15
click at [906, 167] on label "Authentication" at bounding box center [1126, 164] width 574 height 15
click at [906, 183] on input "Authentication" at bounding box center [1117, 190] width 537 height 15
click at [891, 133] on span "refresh" at bounding box center [891, 129] width 34 height 12
click at [1191, 115] on link "account settings" at bounding box center [1190, 114] width 76 height 12
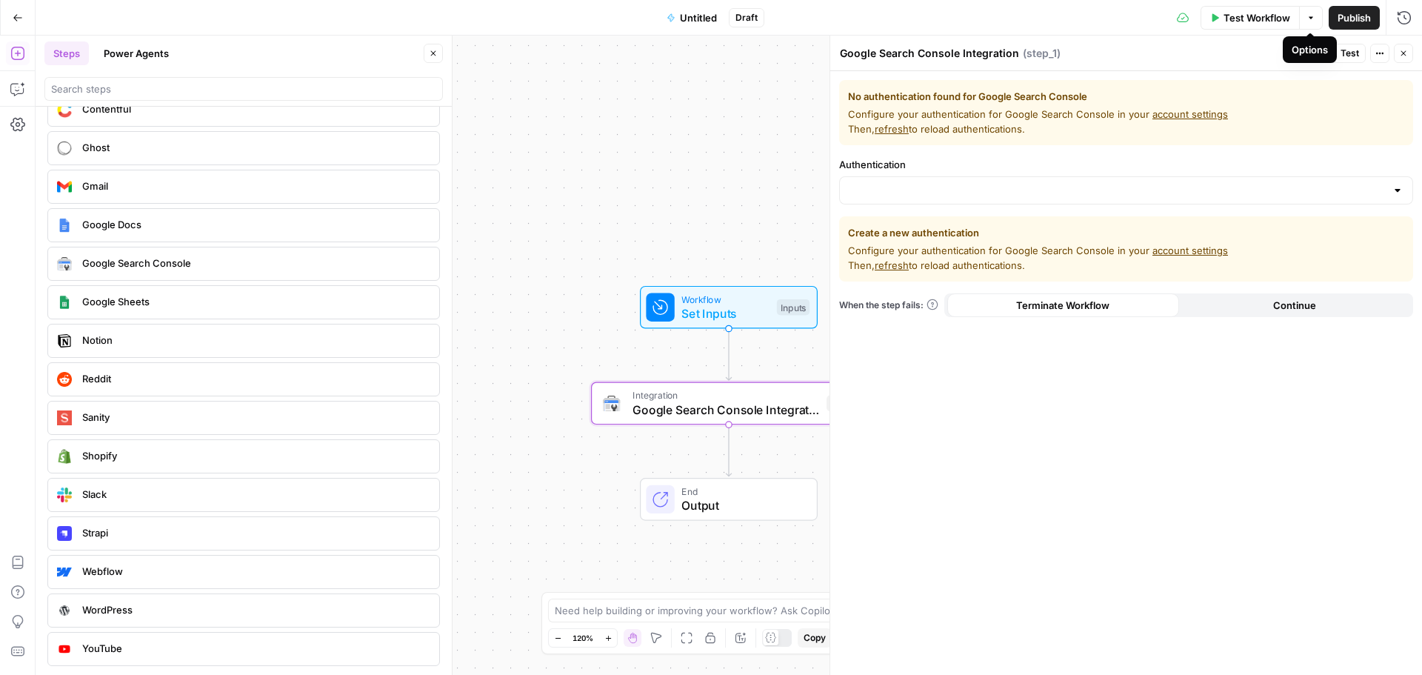
click at [1316, 22] on button "Options" at bounding box center [1311, 18] width 24 height 24
click at [1387, 41] on header "Google Search Console Integration Google Search Console Integration ( step_1 ) …" at bounding box center [1126, 54] width 592 height 36
click at [1045, 118] on span "Configure your authentication for Google Search Console in your account setting…" at bounding box center [1126, 122] width 556 height 30
click at [1290, 307] on span "Continue" at bounding box center [1294, 305] width 43 height 15
click at [1026, 304] on span "Terminate Workflow" at bounding box center [1062, 305] width 93 height 15
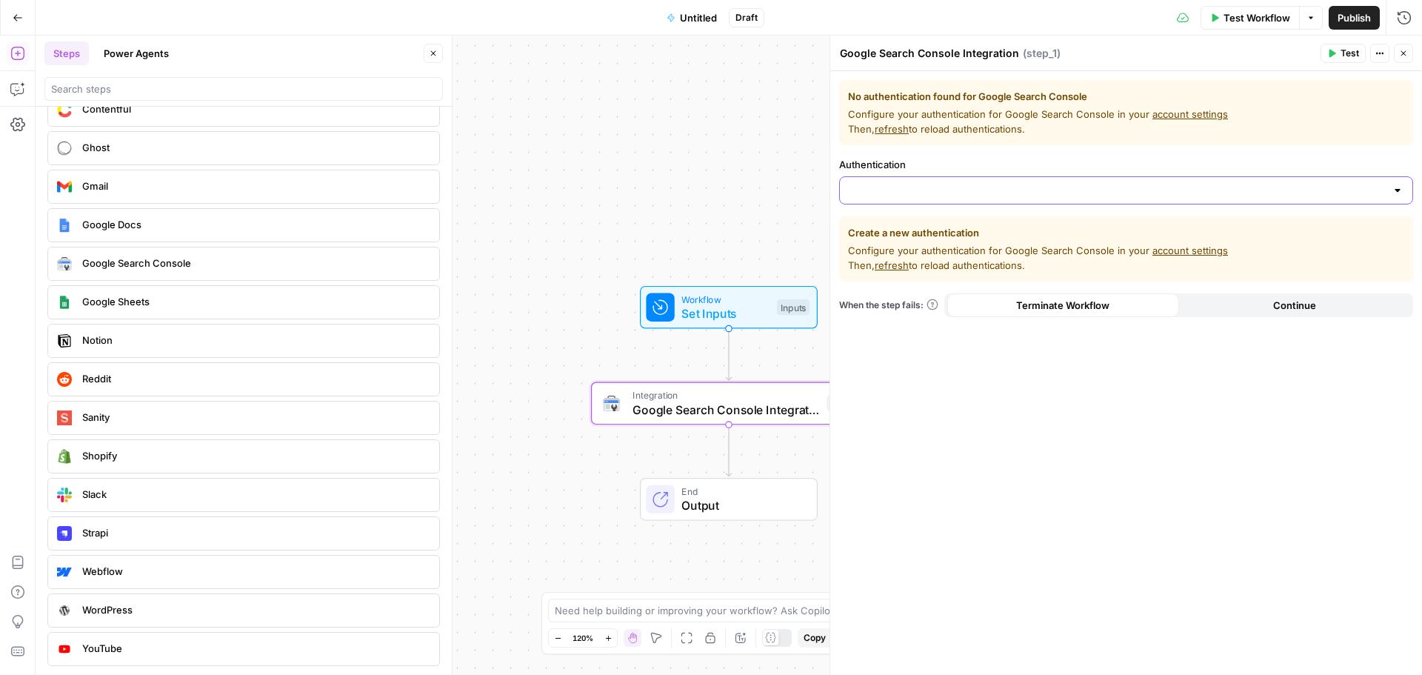
click at [887, 184] on input "Authentication" at bounding box center [1117, 190] width 537 height 15
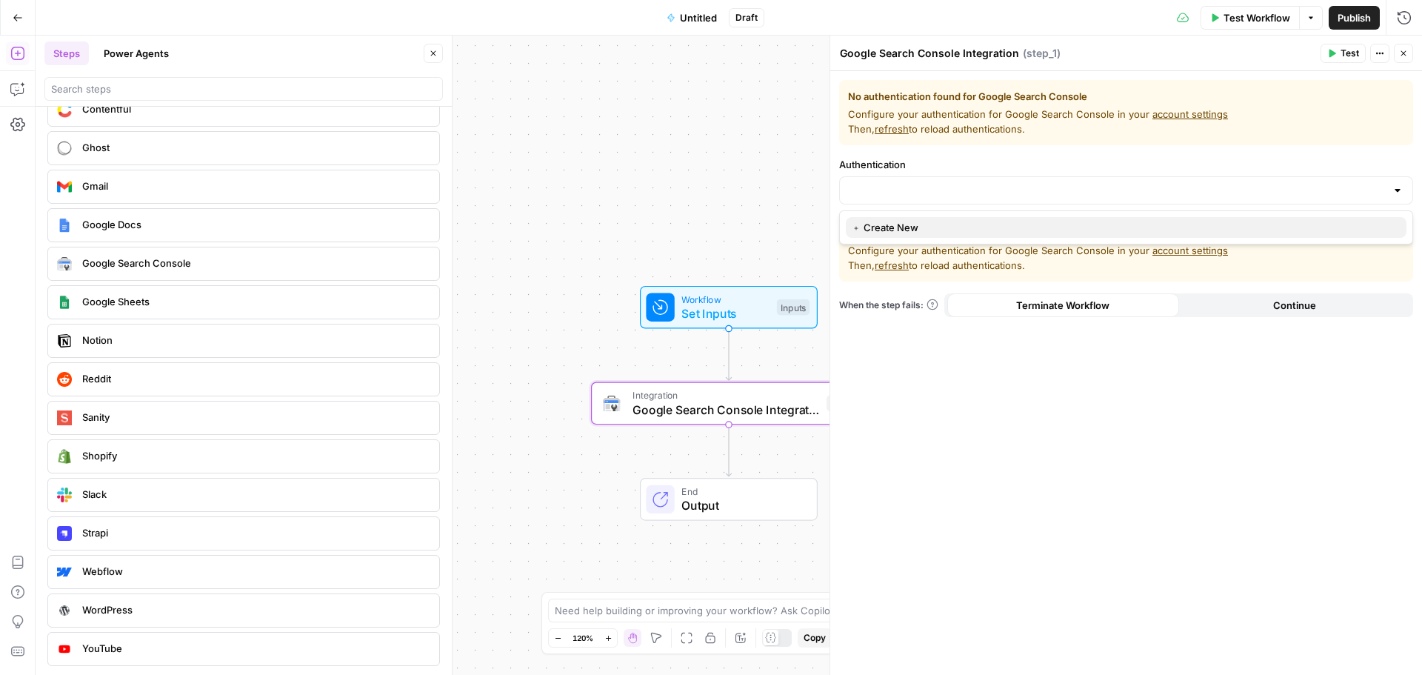
click at [869, 227] on span "﹢ Create New" at bounding box center [1123, 227] width 543 height 15
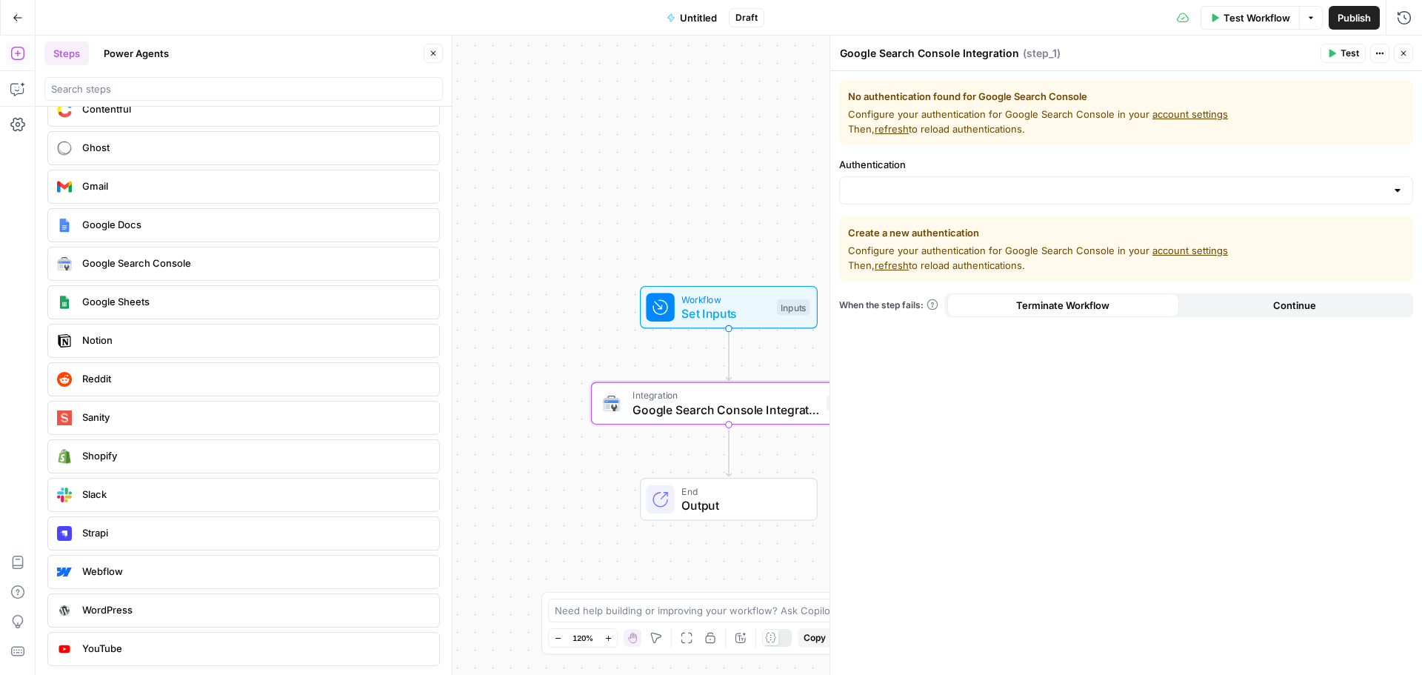
click at [1026, 60] on span "( step_1 )" at bounding box center [1042, 53] width 38 height 15
click at [903, 130] on span "refresh" at bounding box center [891, 129] width 34 height 12
click at [1164, 110] on link "account settings" at bounding box center [1190, 114] width 76 height 12
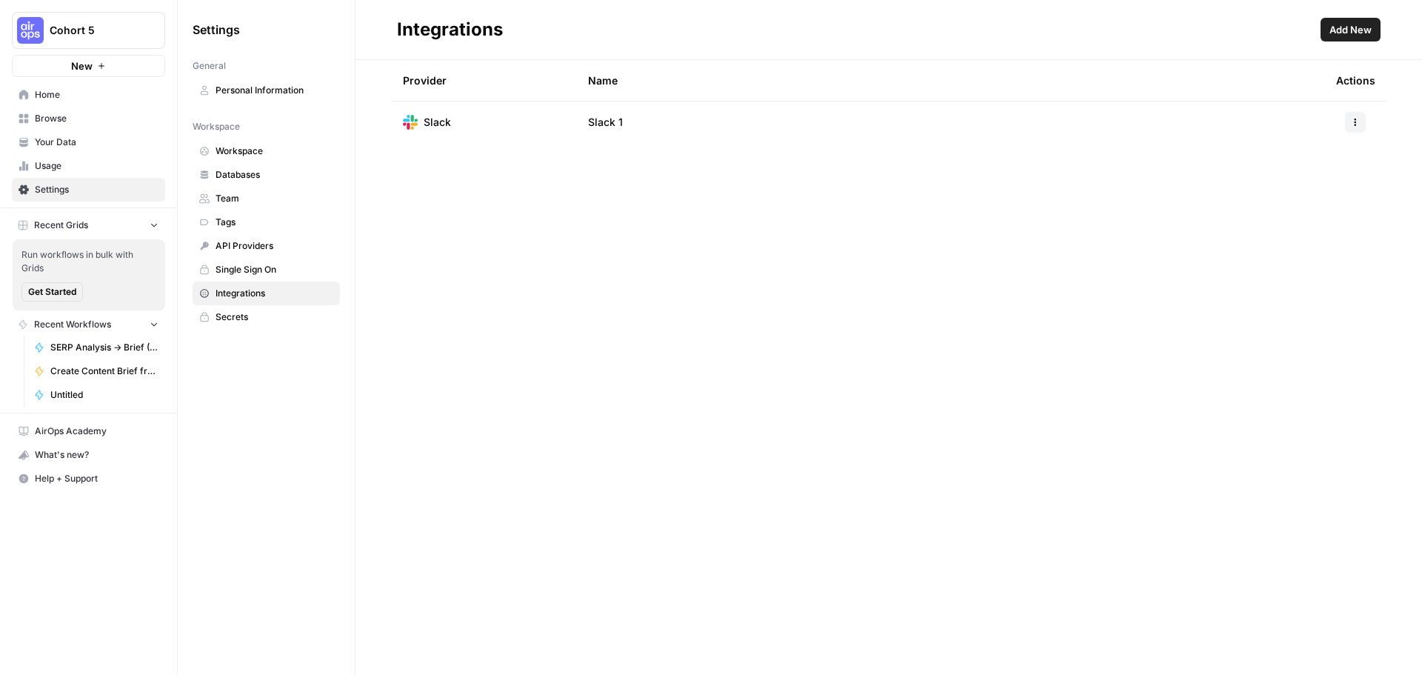
click at [1354, 34] on span "Add New" at bounding box center [1350, 29] width 42 height 15
